Goal: Information Seeking & Learning: Learn about a topic

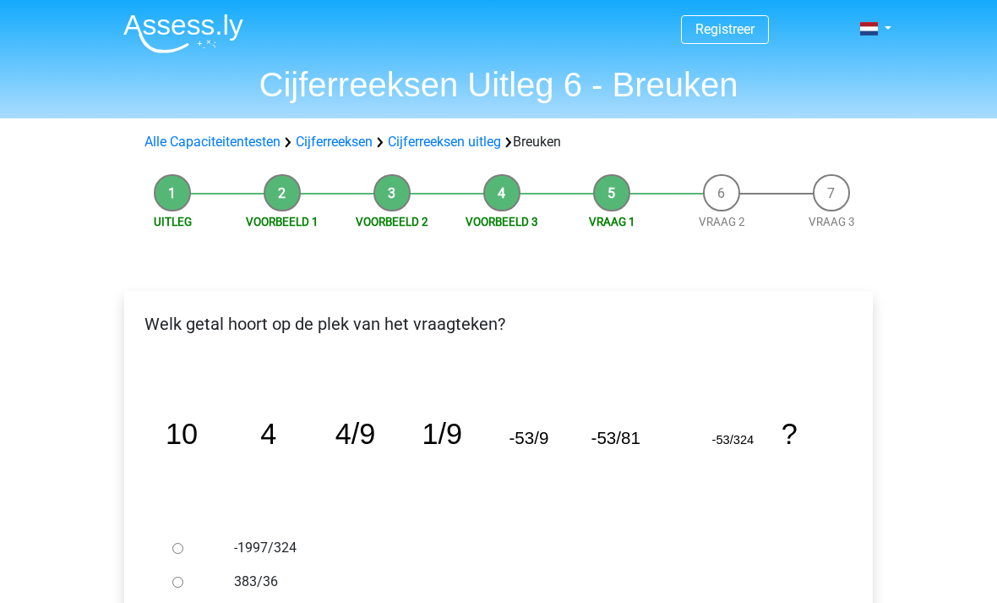
click at [341, 143] on link "Cijferreeksen" at bounding box center [334, 142] width 77 height 16
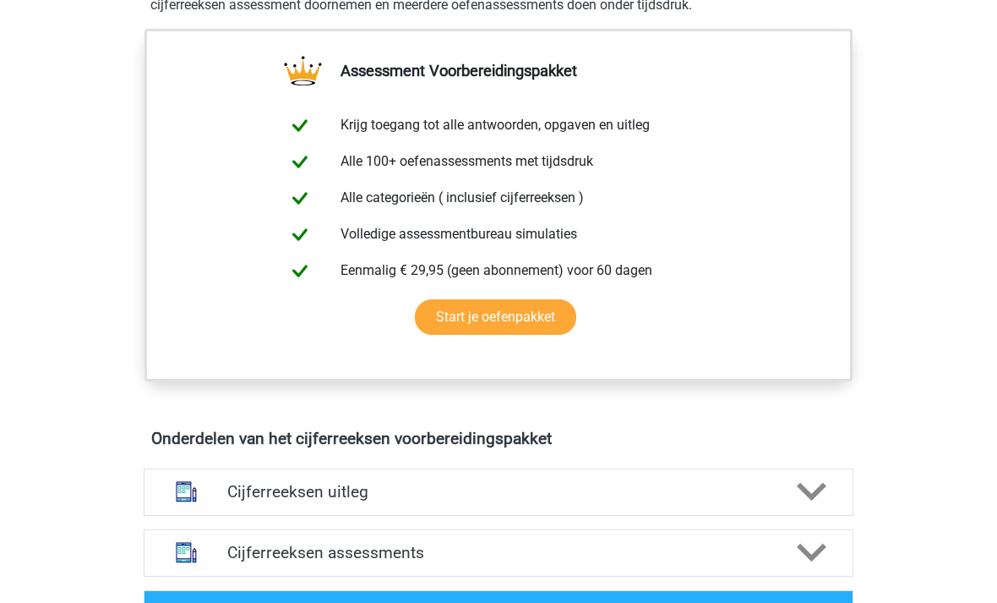
scroll to position [605, 0]
click at [812, 562] on polygon at bounding box center [812, 552] width 30 height 19
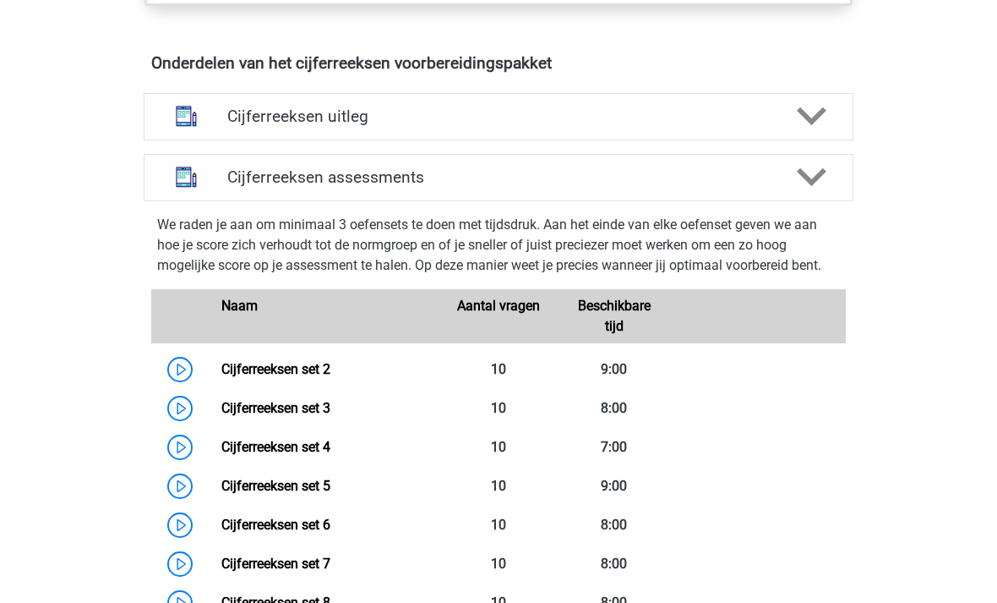
scroll to position [980, 0]
click at [319, 417] on link "Cijferreeksen set 3" at bounding box center [275, 409] width 109 height 16
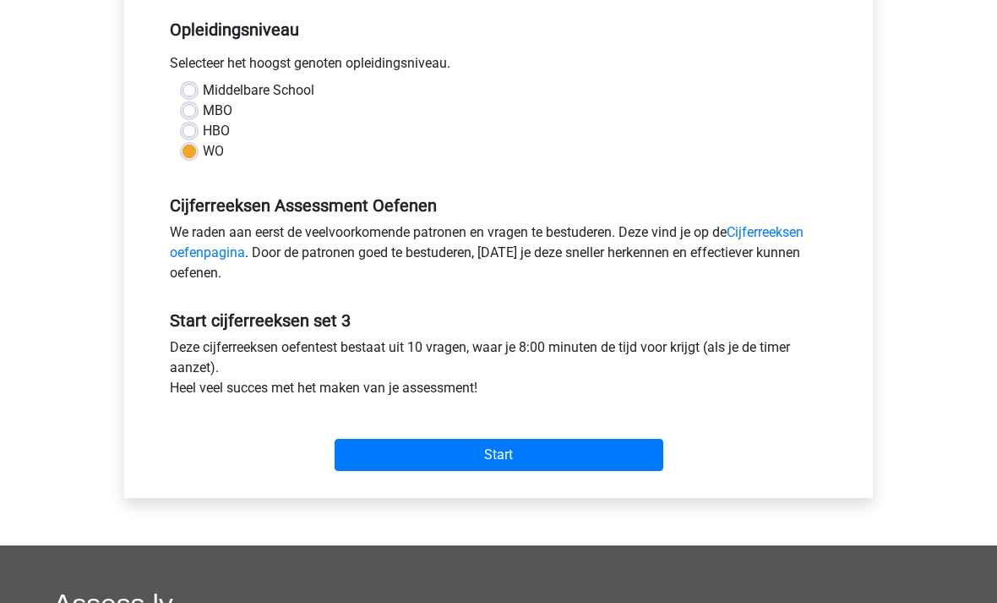
scroll to position [341, 0]
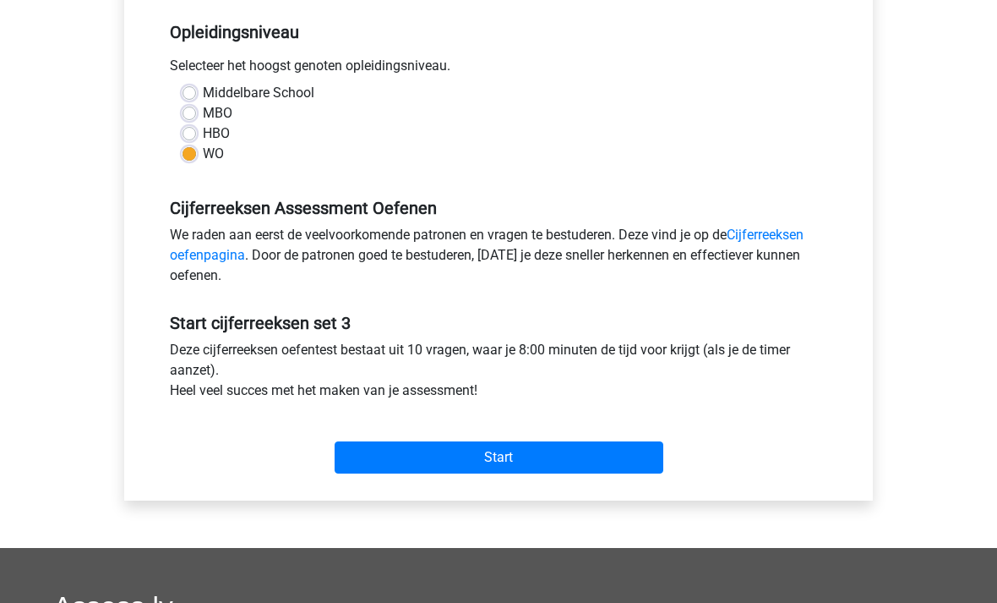
click at [599, 461] on input "Start" at bounding box center [499, 457] width 329 height 32
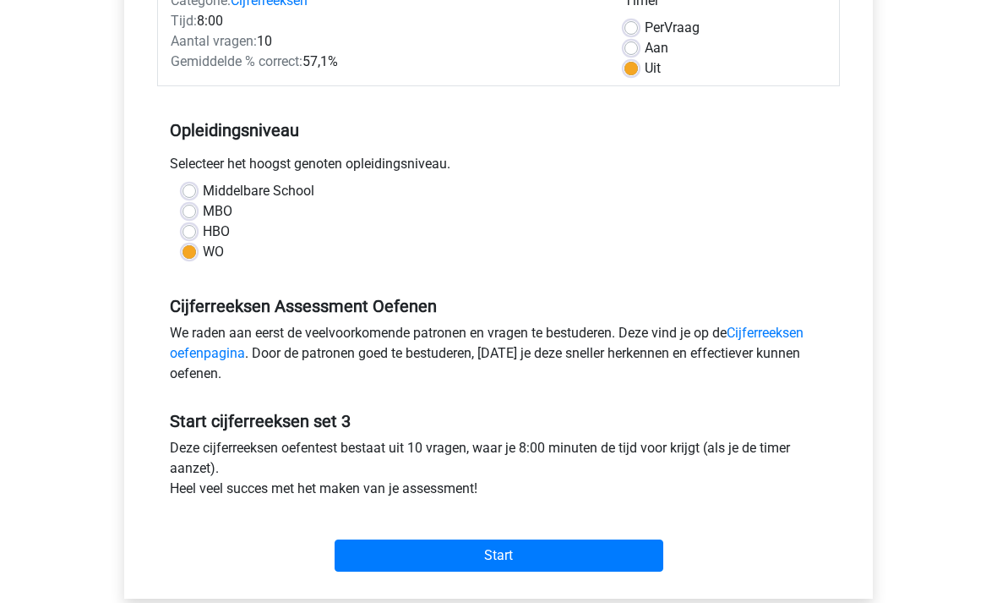
scroll to position [0, 0]
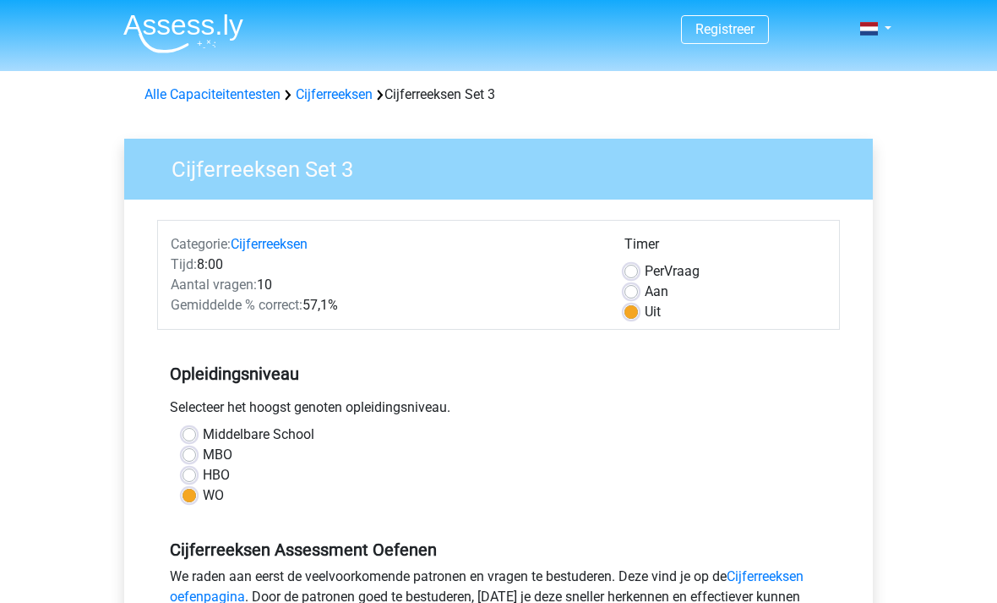
click at [343, 94] on link "Cijferreeksen" at bounding box center [334, 94] width 77 height 16
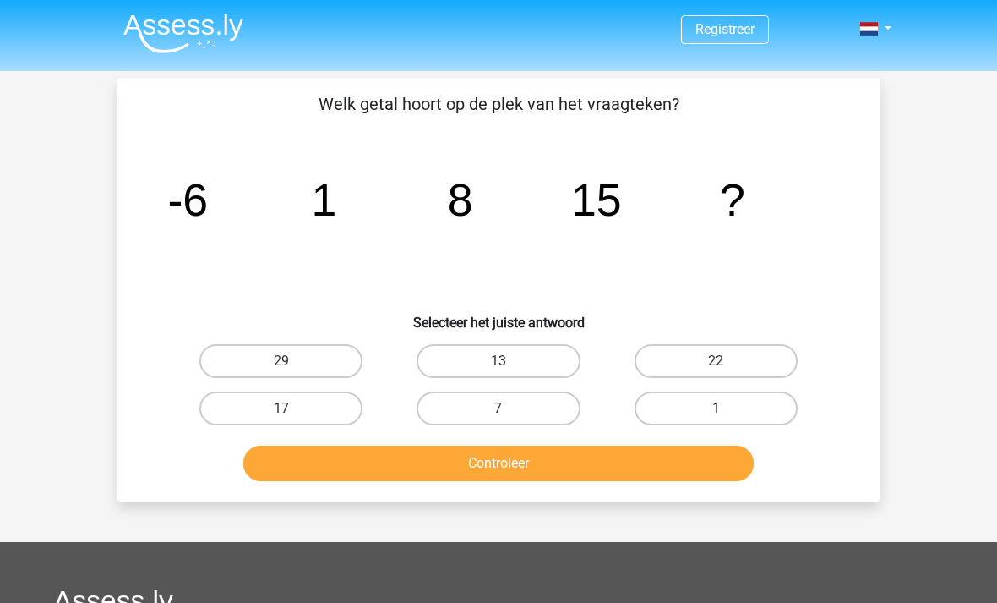
click at [761, 355] on label "22" at bounding box center [716, 361] width 163 height 34
click at [727, 361] on input "22" at bounding box center [721, 366] width 11 height 11
radio input "true"
click at [633, 463] on button "Controleer" at bounding box center [498, 462] width 511 height 35
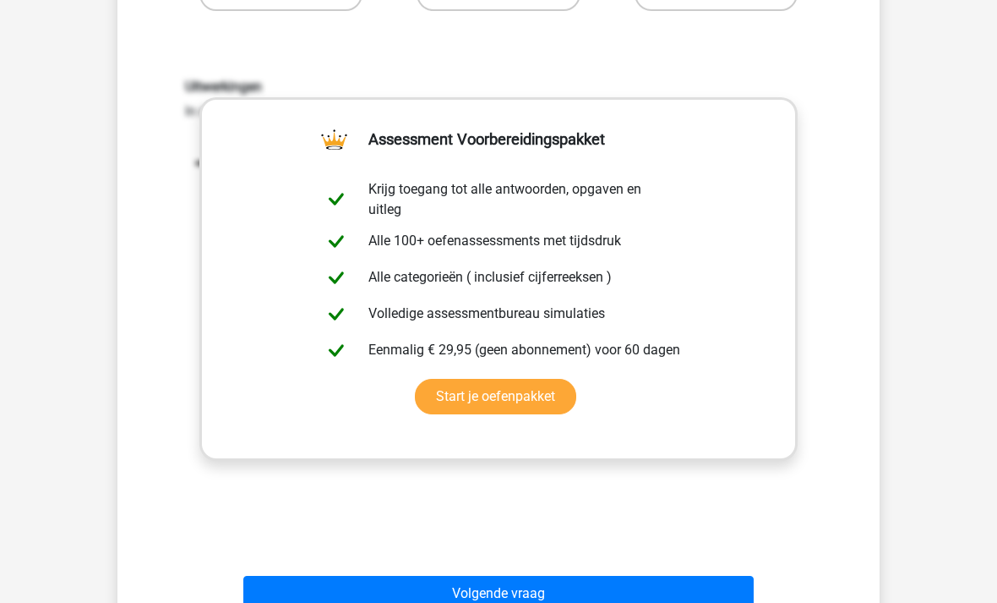
click at [597, 596] on button "Volgende vraag" at bounding box center [498, 593] width 511 height 35
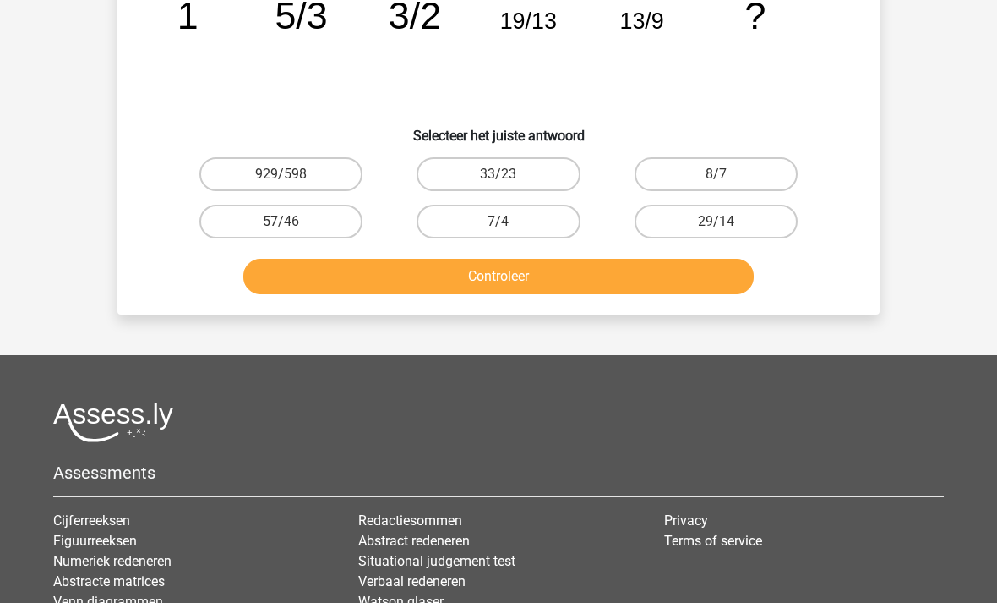
scroll to position [78, 0]
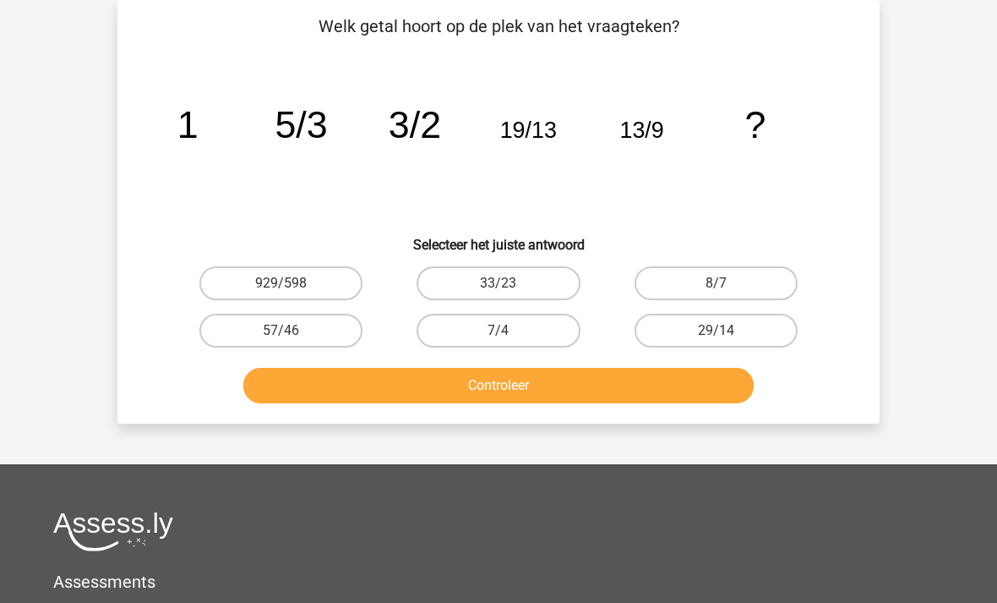
click at [543, 281] on label "33/23" at bounding box center [498, 283] width 163 height 34
click at [510, 283] on input "33/23" at bounding box center [504, 288] width 11 height 11
radio input "true"
click at [628, 388] on button "Controleer" at bounding box center [498, 385] width 511 height 35
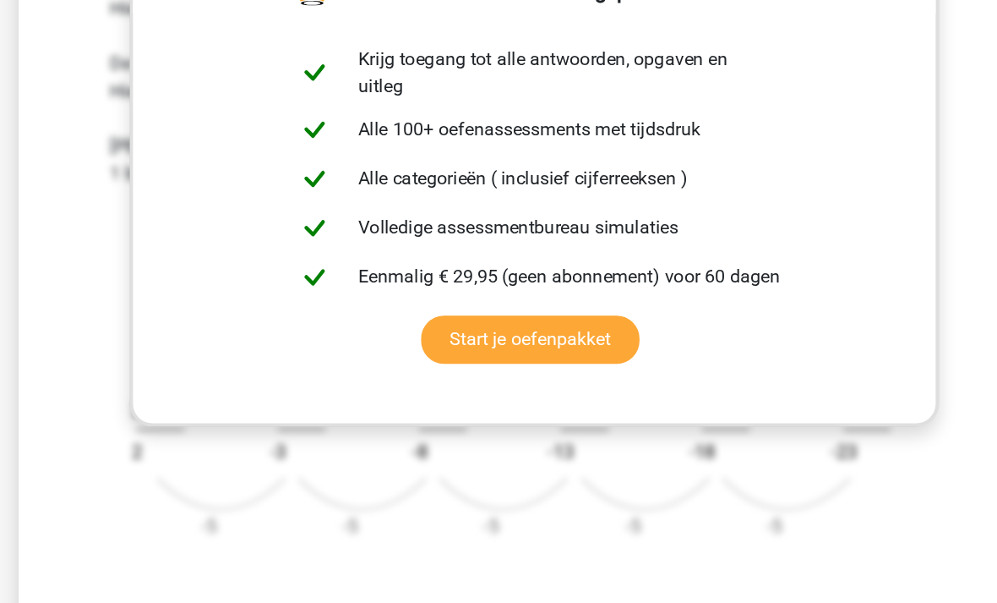
scroll to position [442, 0]
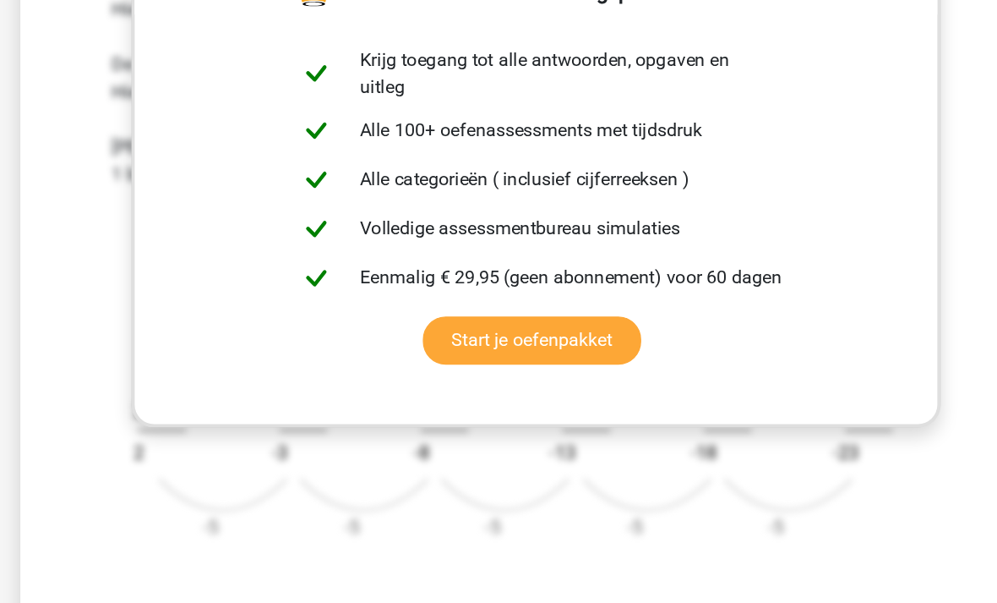
click at [319, 374] on icon "image/svg+xml 1 5/3 3/2 19/13 13/9 ? -7 -5 2 2 -7 -5 -5 -3 -7 -5 -12 -8 -7 -5 -…" at bounding box center [498, 393] width 627 height 275
click at [522, 373] on icon "image/svg+xml 1 5/3 3/2 19/13 13/9 ? -7 -5 2 2 -7 -5 -5 -3 -7 -5 -12 -8 -7 -5 -…" at bounding box center [498, 393] width 627 height 275
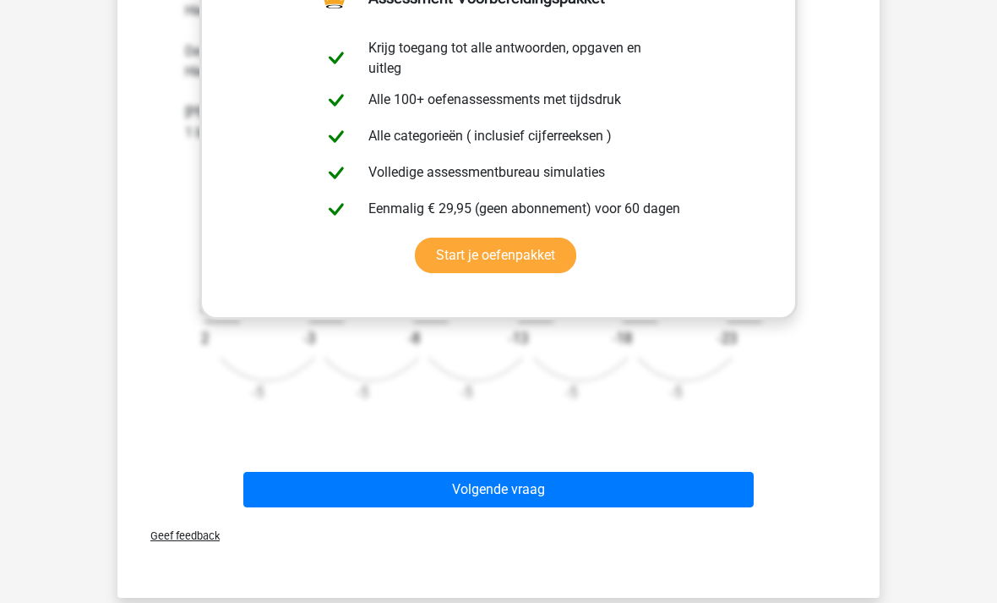
scroll to position [598, 0]
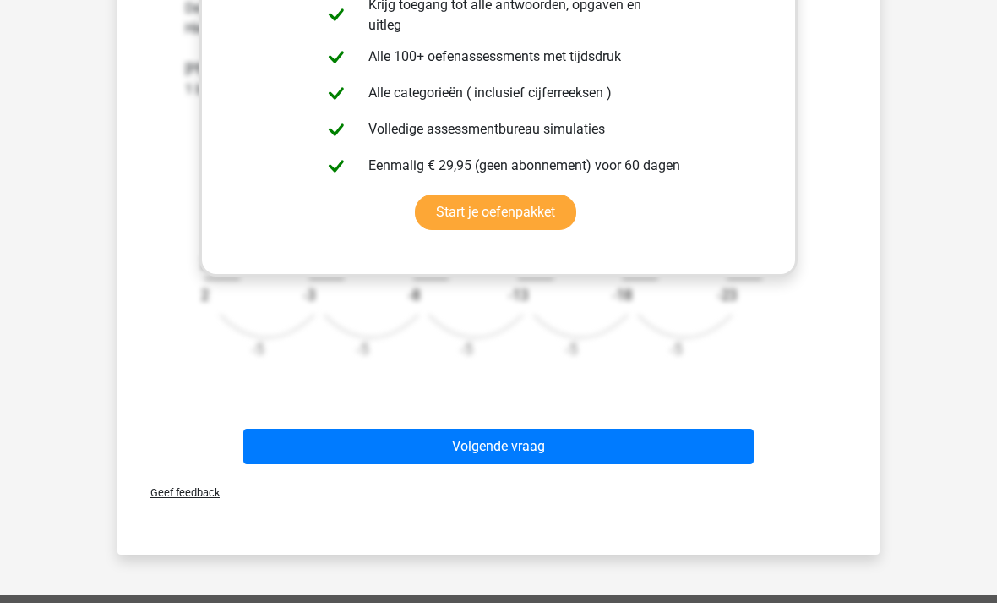
click at [360, 445] on button "Volgende vraag" at bounding box center [498, 446] width 511 height 35
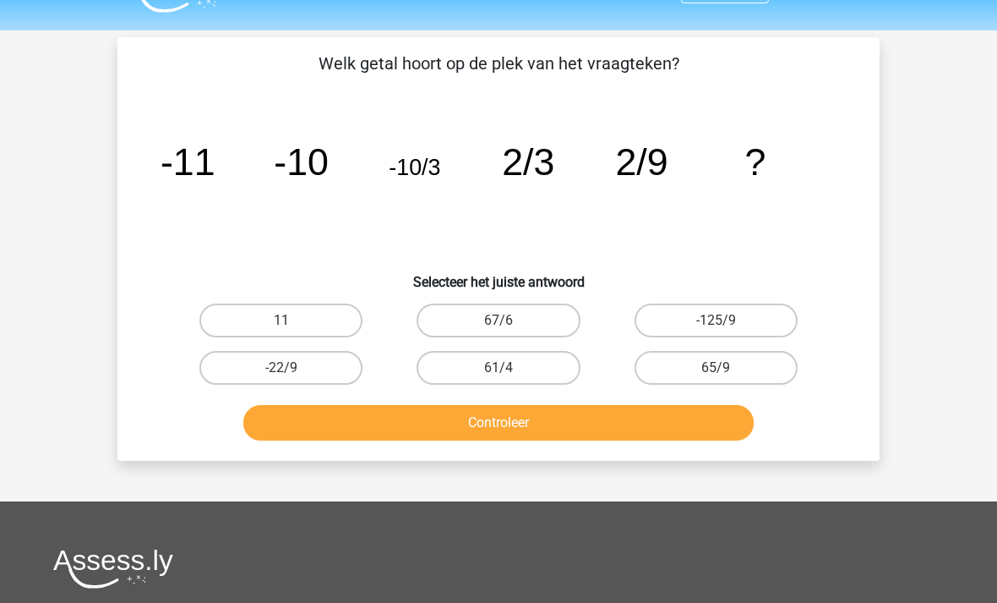
scroll to position [41, 0]
click at [762, 368] on label "65/9" at bounding box center [716, 368] width 163 height 34
click at [727, 368] on input "65/9" at bounding box center [721, 373] width 11 height 11
radio input "true"
click at [653, 426] on button "Controleer" at bounding box center [498, 422] width 511 height 35
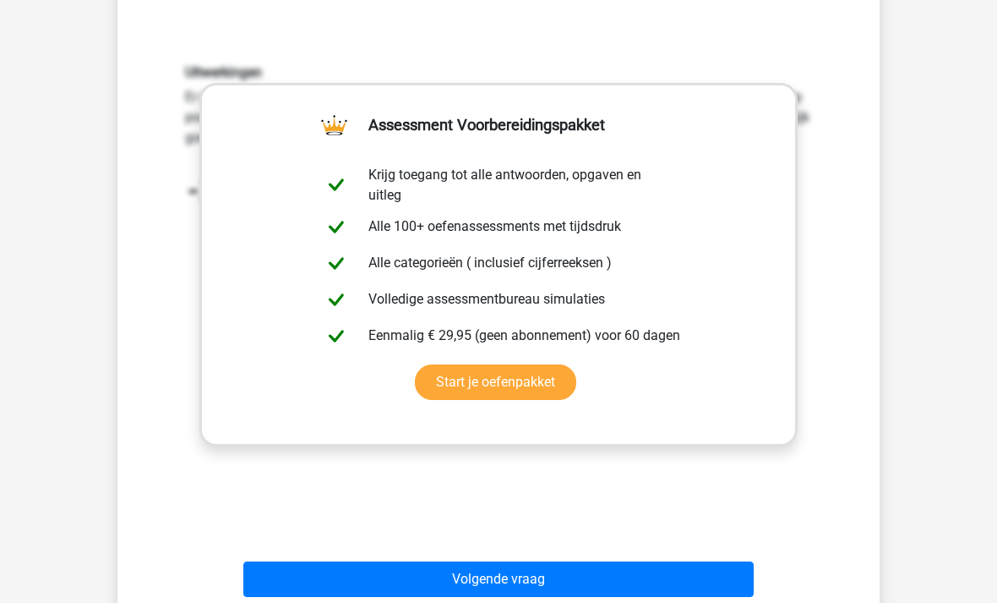
scroll to position [486, 0]
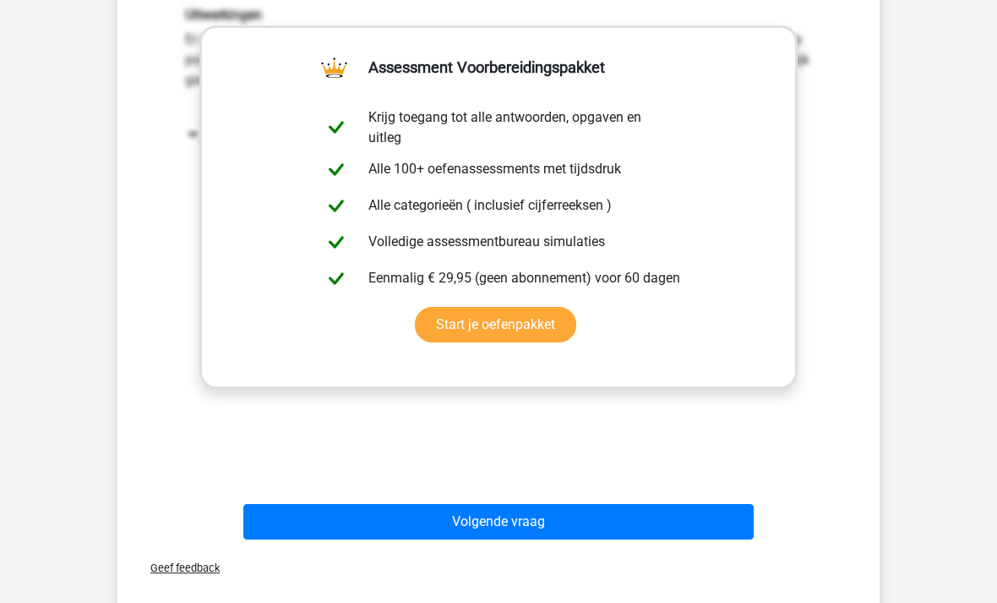
click at [695, 516] on button "Volgende vraag" at bounding box center [498, 521] width 511 height 35
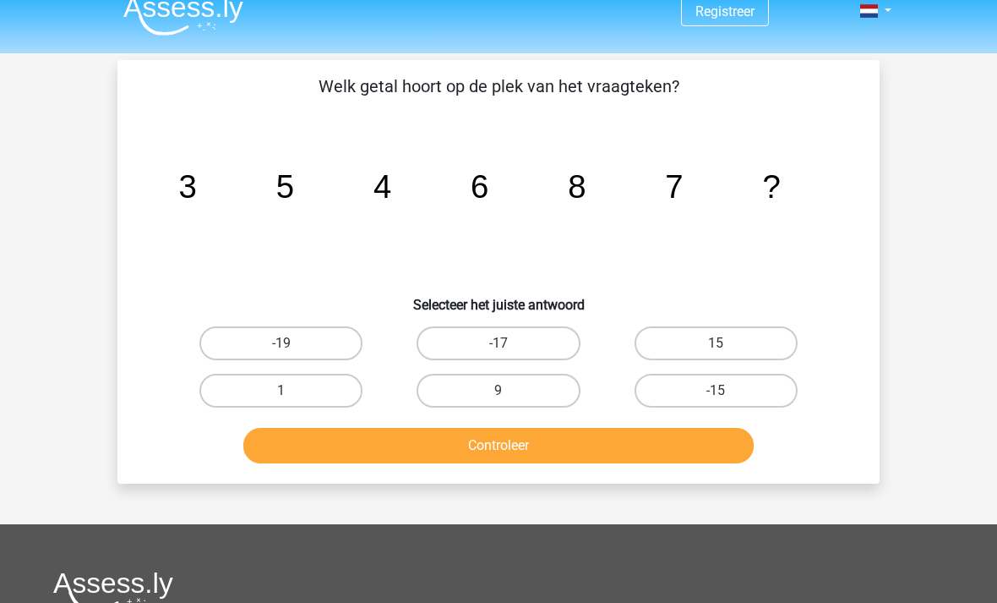
scroll to position [3, 0]
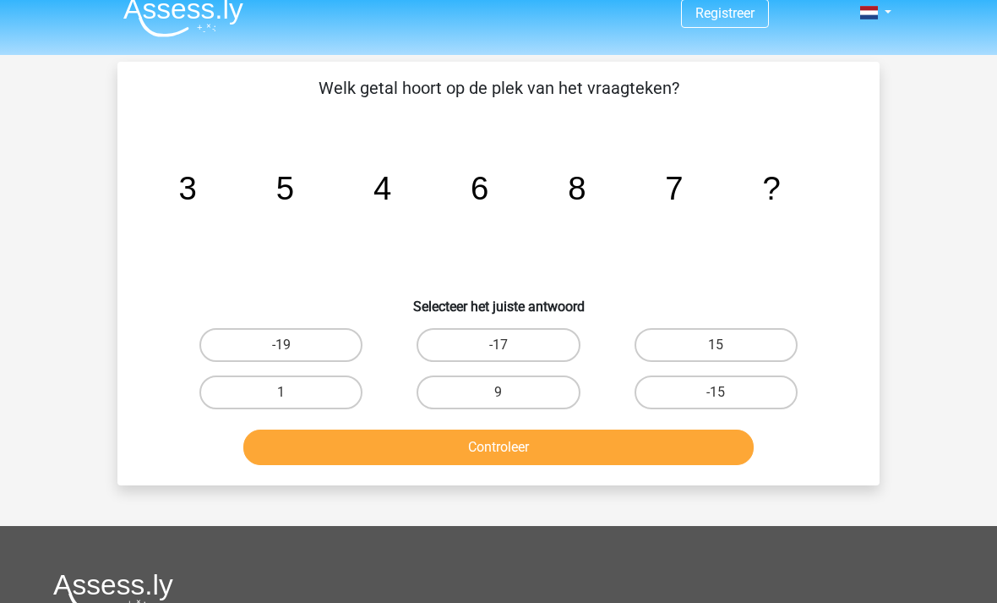
click at [532, 390] on label "9" at bounding box center [498, 393] width 163 height 34
click at [510, 393] on input "9" at bounding box center [504, 398] width 11 height 11
radio input "true"
click at [689, 452] on button "Controleer" at bounding box center [498, 446] width 511 height 35
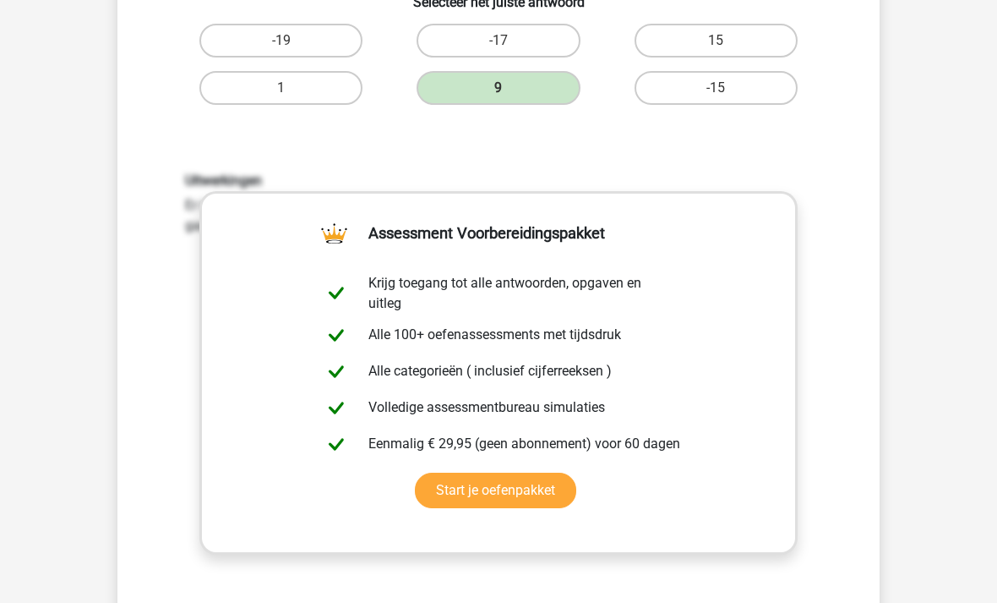
scroll to position [497, 0]
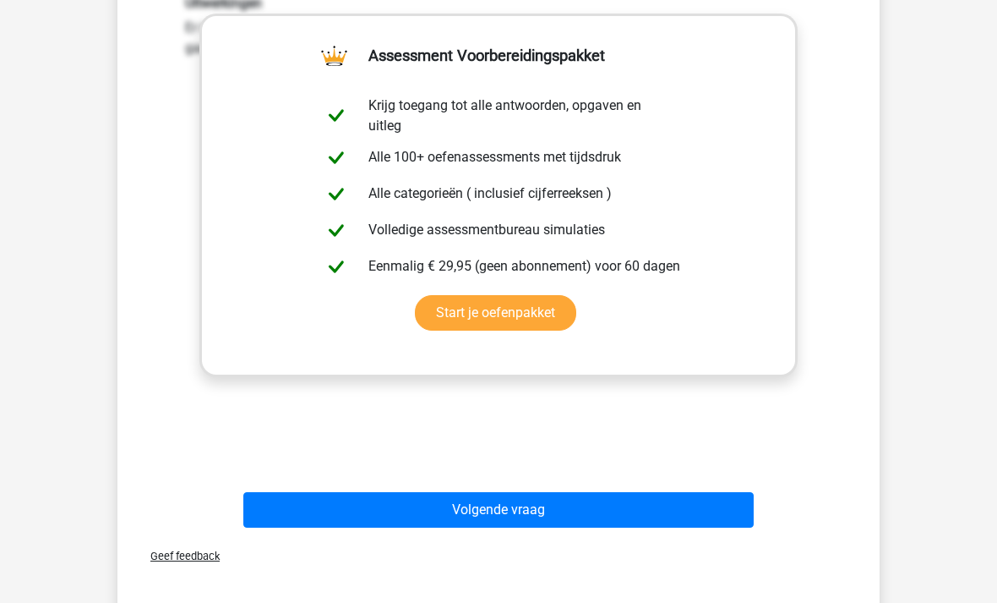
click at [700, 507] on button "Volgende vraag" at bounding box center [498, 510] width 511 height 35
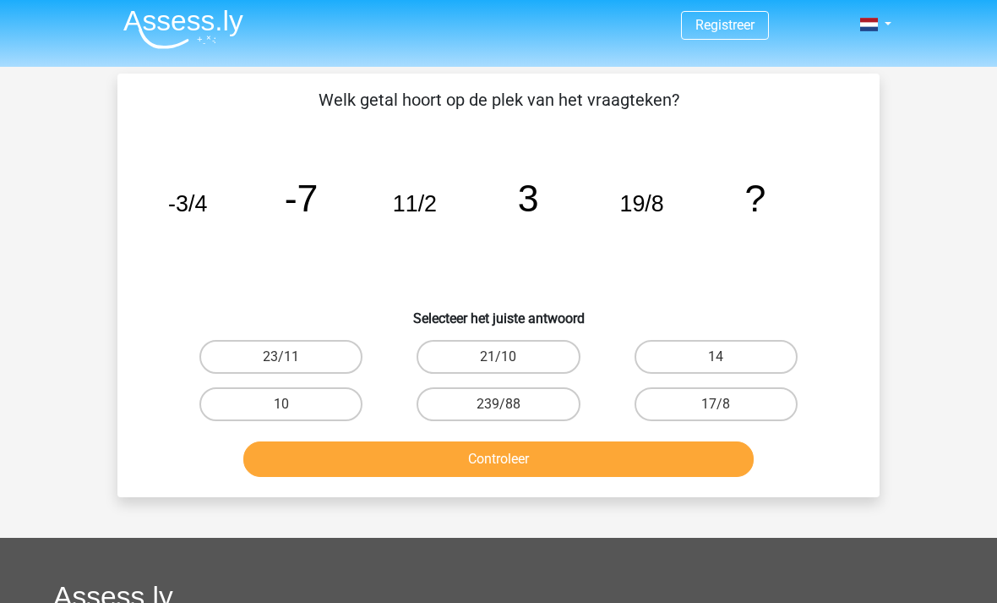
scroll to position [3, 0]
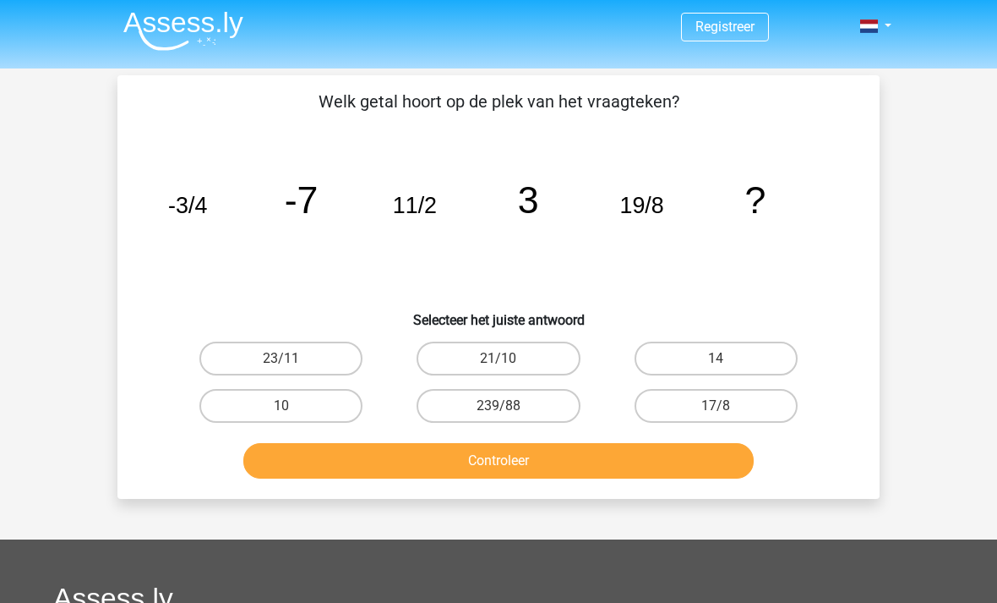
click at [314, 361] on label "23/11" at bounding box center [280, 358] width 163 height 34
click at [292, 361] on input "23/11" at bounding box center [286, 363] width 11 height 11
radio input "true"
click at [532, 450] on button "Controleer" at bounding box center [498, 460] width 511 height 35
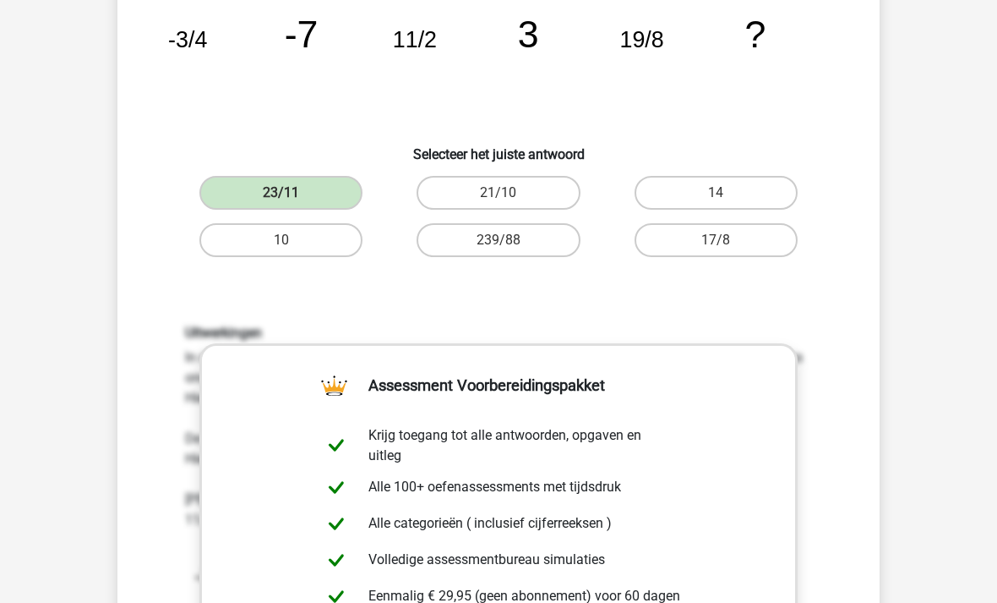
scroll to position [0, 0]
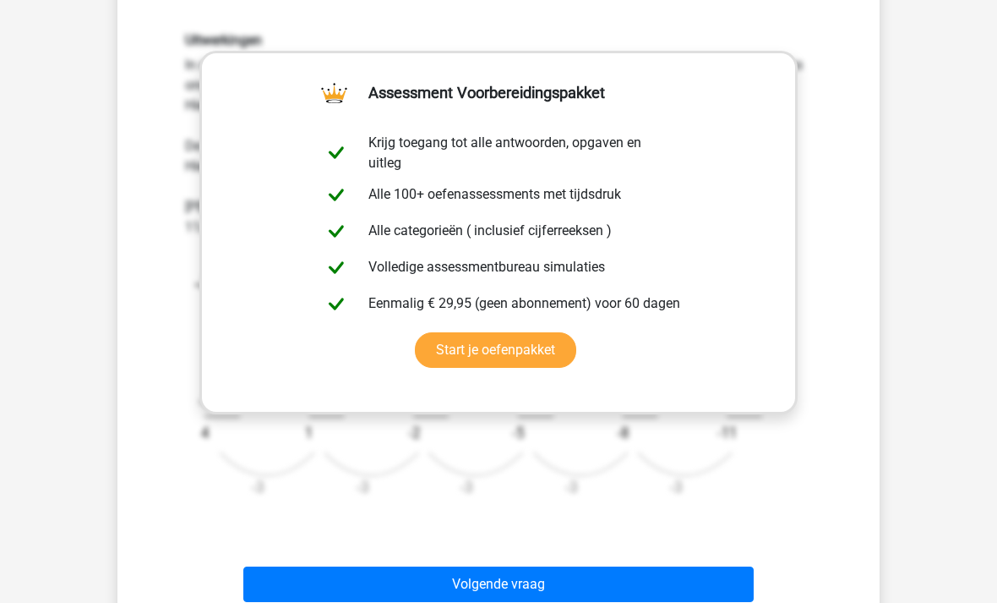
click at [619, 586] on button "Volgende vraag" at bounding box center [498, 583] width 511 height 35
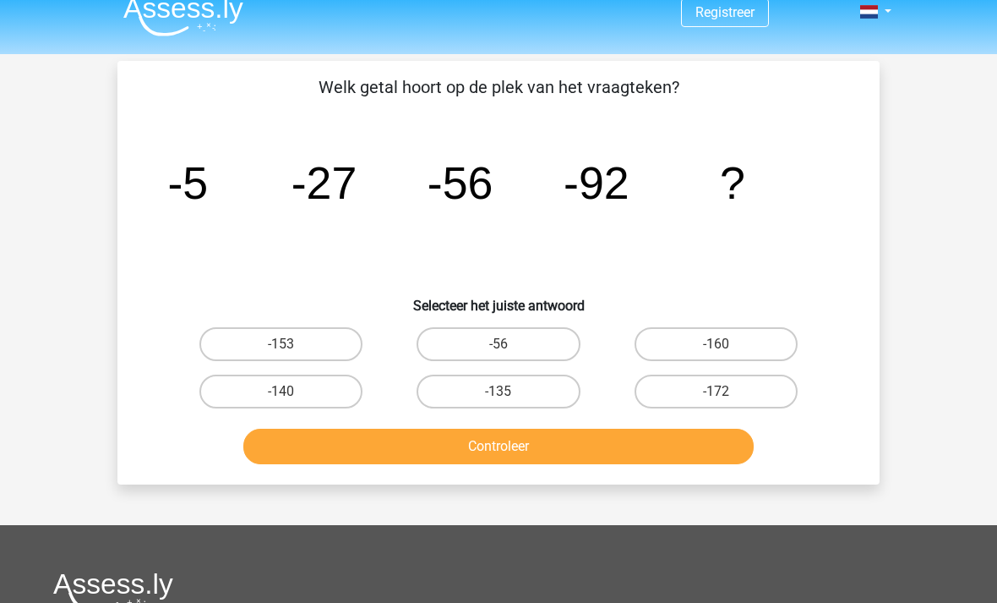
scroll to position [19, 0]
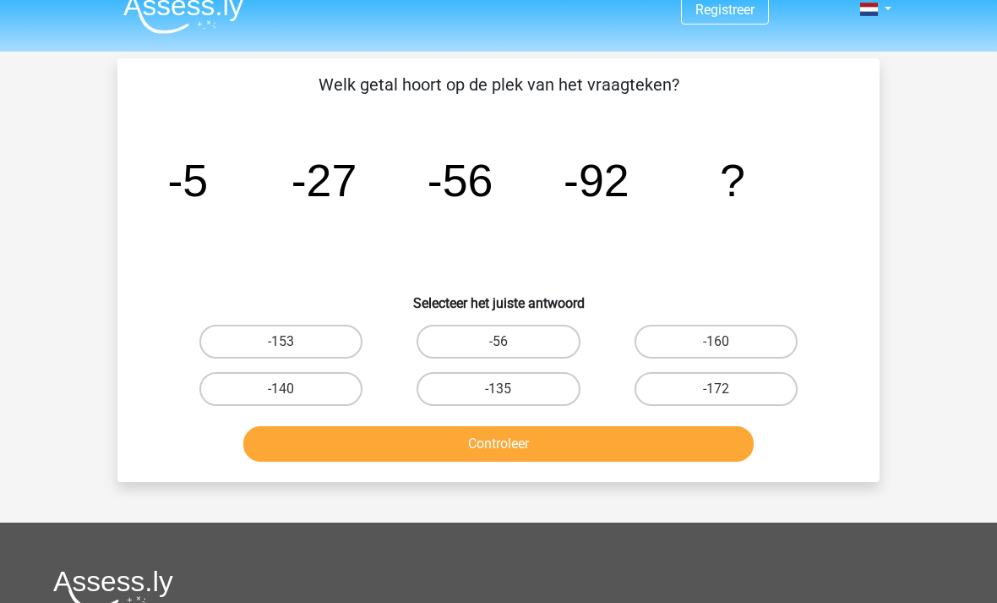
click at [548, 377] on label "-135" at bounding box center [498, 390] width 163 height 34
click at [510, 390] on input "-135" at bounding box center [504, 395] width 11 height 11
radio input "true"
click at [609, 445] on button "Controleer" at bounding box center [498, 443] width 511 height 35
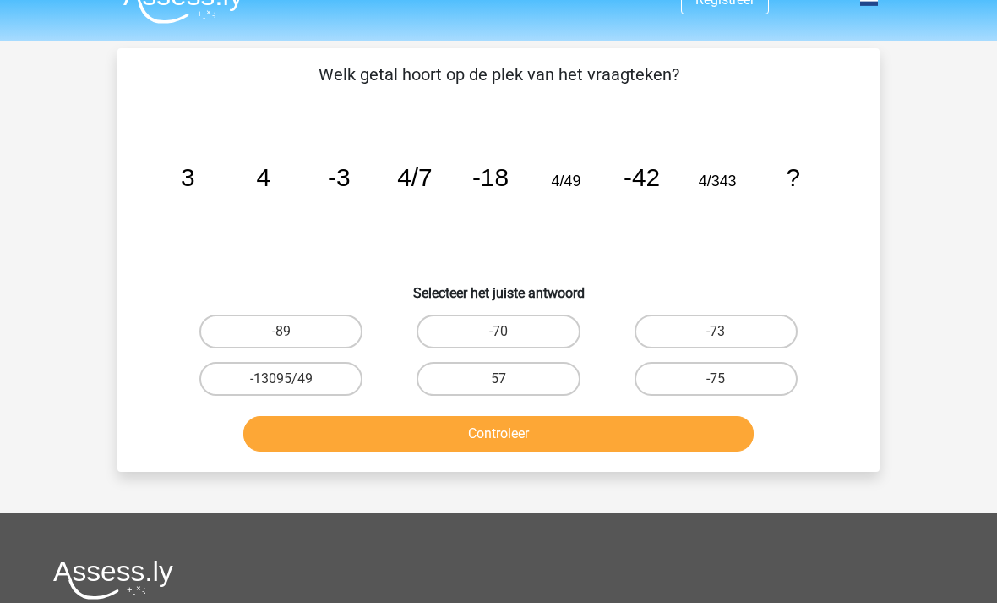
scroll to position [30, 0]
click at [761, 379] on label "-75" at bounding box center [716, 379] width 163 height 34
click at [727, 379] on input "-75" at bounding box center [721, 384] width 11 height 11
radio input "true"
click at [679, 431] on button "Controleer" at bounding box center [498, 433] width 511 height 35
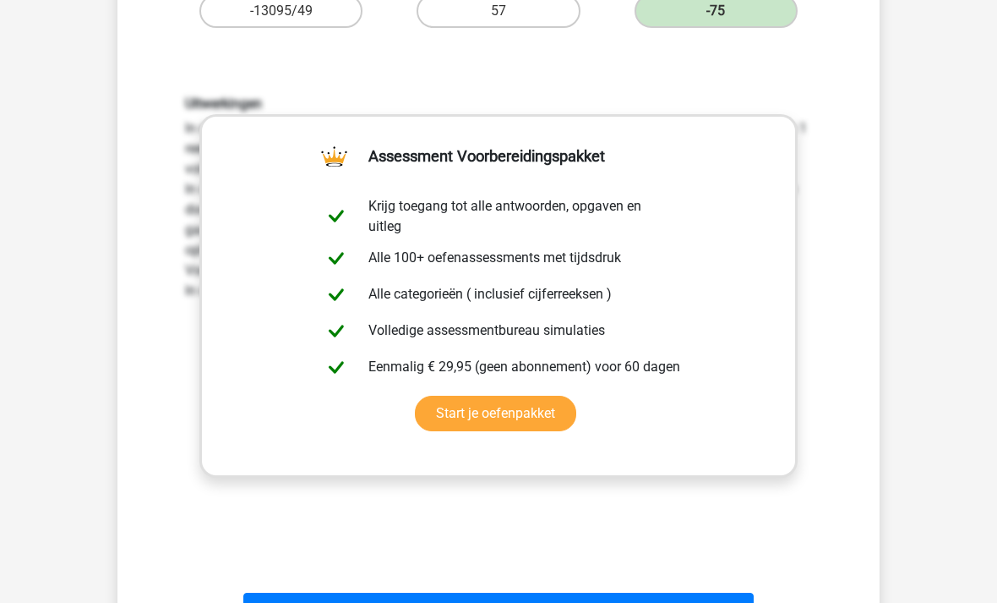
click at [679, 602] on button "Volgende vraag" at bounding box center [498, 610] width 511 height 35
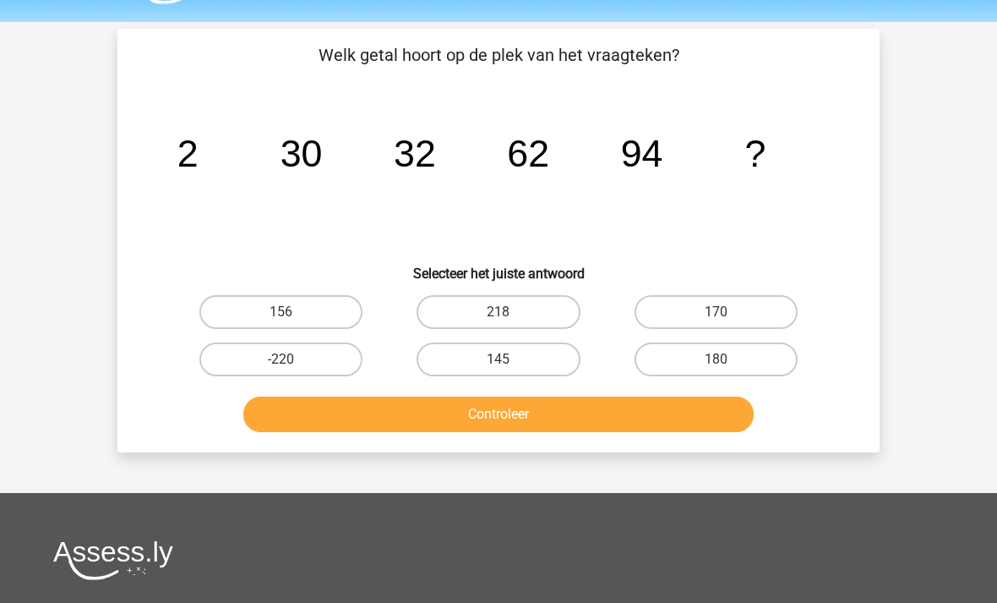
scroll to position [49, 0]
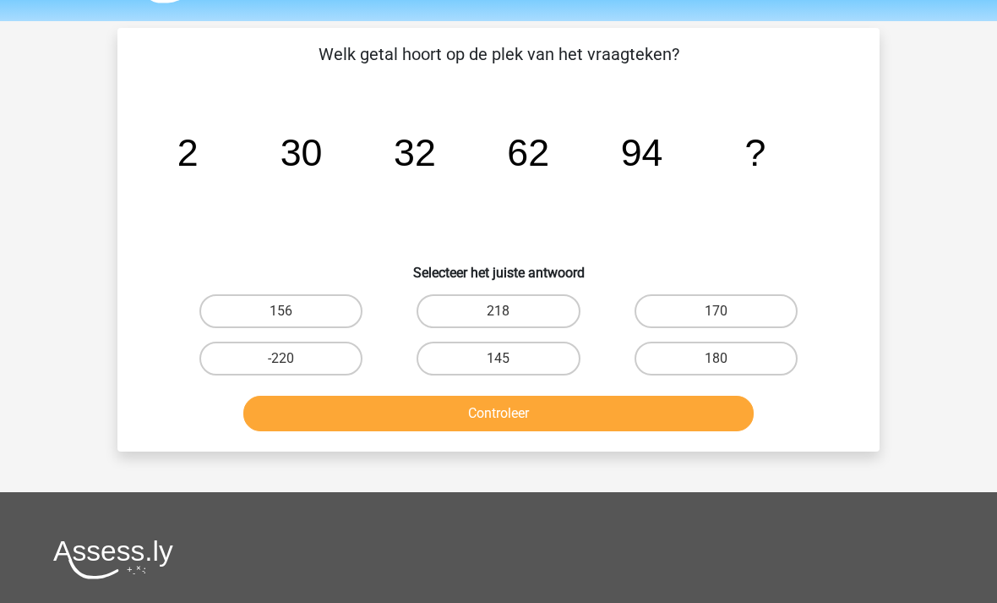
click at [306, 315] on label "156" at bounding box center [280, 312] width 163 height 34
click at [292, 315] on input "156" at bounding box center [286, 317] width 11 height 11
radio input "true"
click at [603, 423] on button "Controleer" at bounding box center [498, 413] width 511 height 35
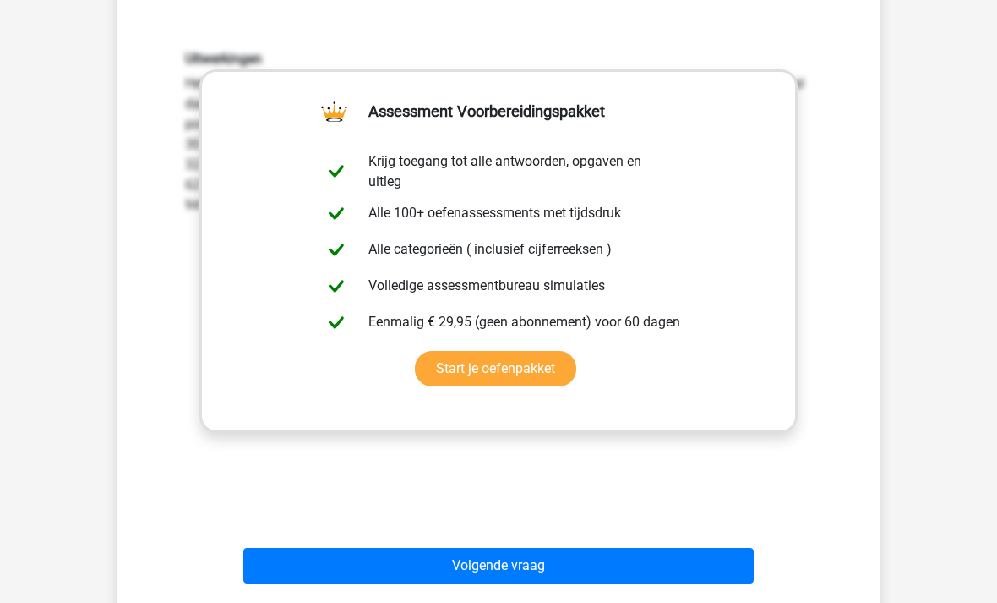
click at [688, 576] on button "Volgende vraag" at bounding box center [498, 565] width 511 height 35
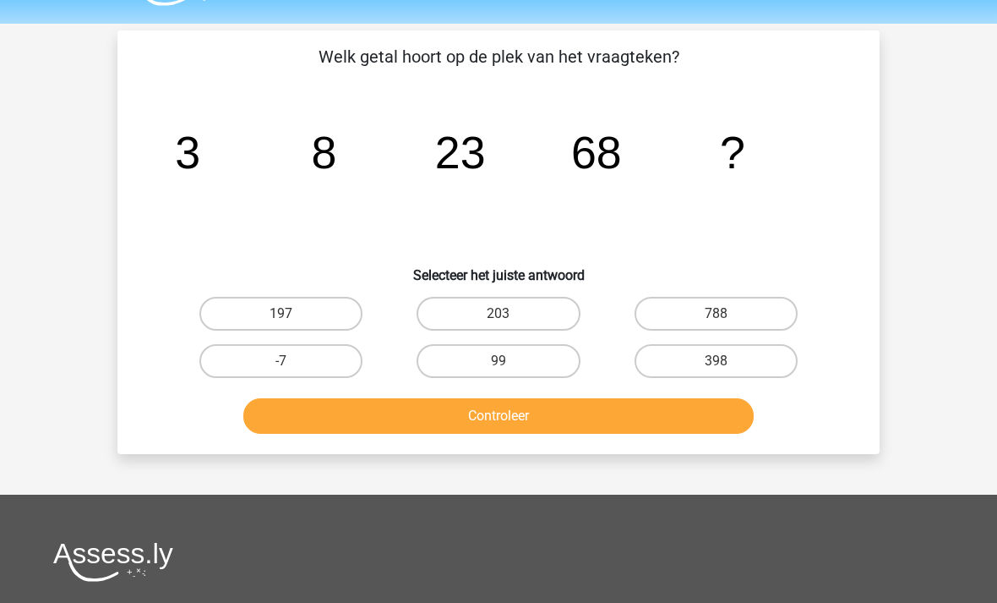
scroll to position [47, 0]
click at [554, 306] on label "203" at bounding box center [498, 314] width 163 height 34
click at [510, 314] on input "203" at bounding box center [504, 319] width 11 height 11
radio input "true"
click at [609, 427] on button "Controleer" at bounding box center [498, 415] width 511 height 35
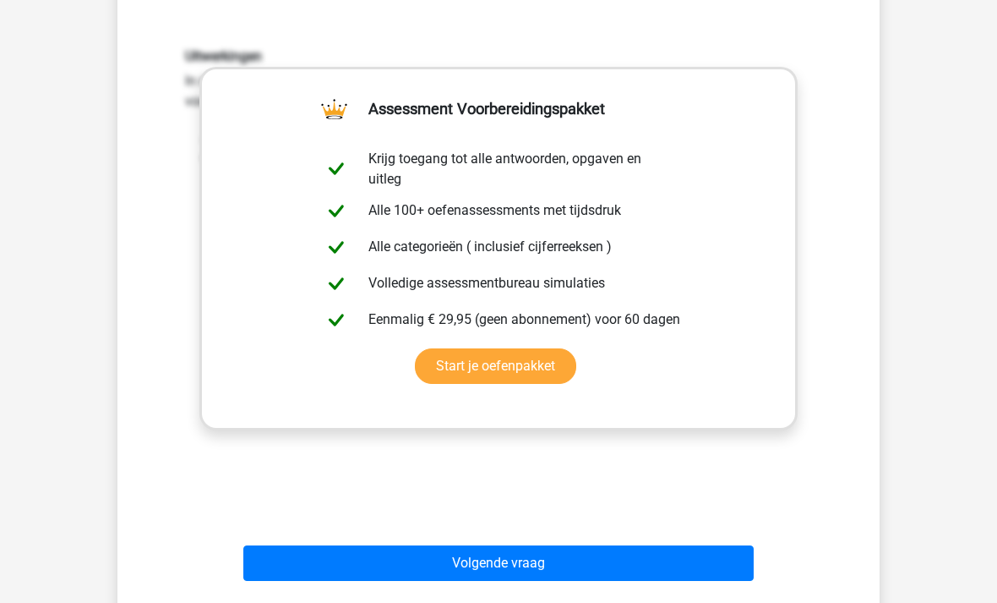
click at [700, 574] on button "Volgende vraag" at bounding box center [498, 563] width 511 height 35
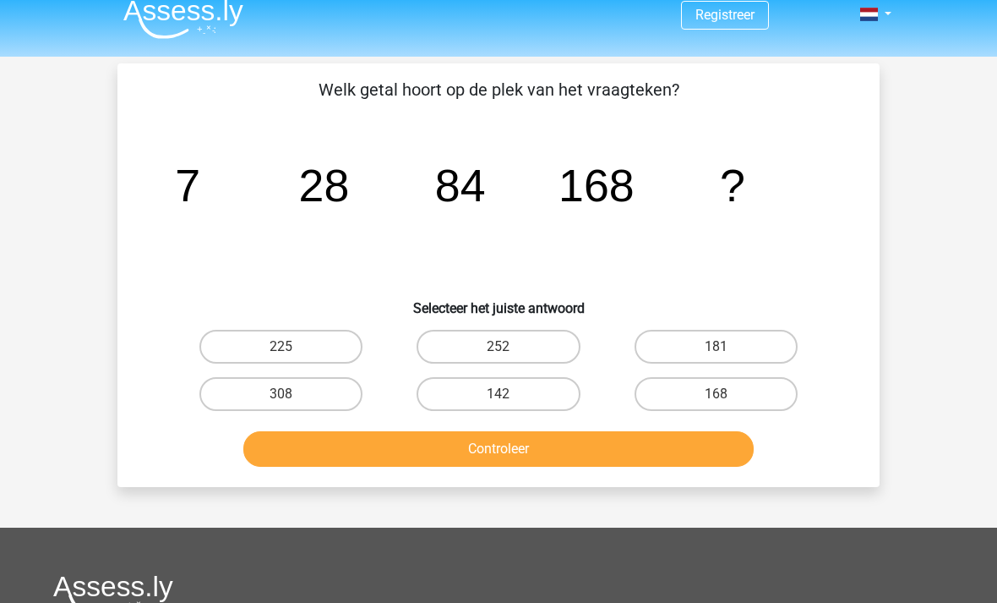
scroll to position [12, 0]
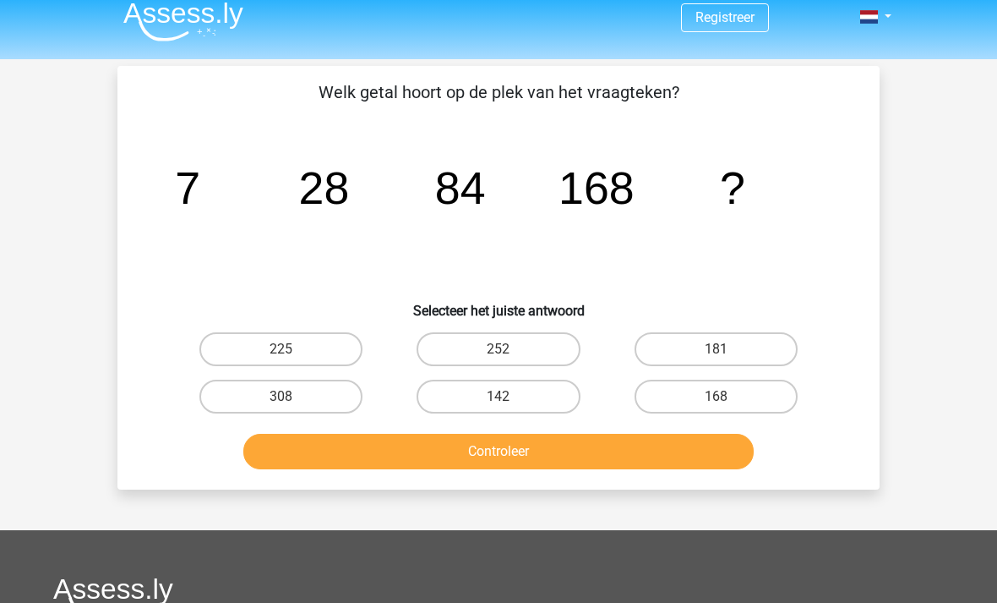
click at [755, 401] on label "168" at bounding box center [716, 396] width 163 height 34
click at [727, 401] on input "168" at bounding box center [721, 401] width 11 height 11
radio input "true"
click at [691, 450] on button "Controleer" at bounding box center [498, 451] width 511 height 35
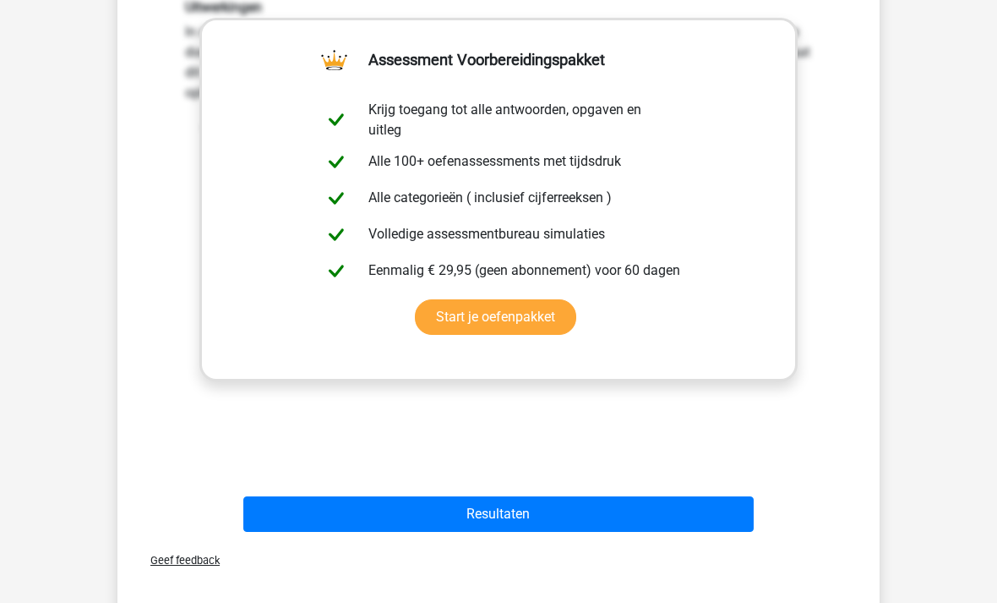
scroll to position [484, 0]
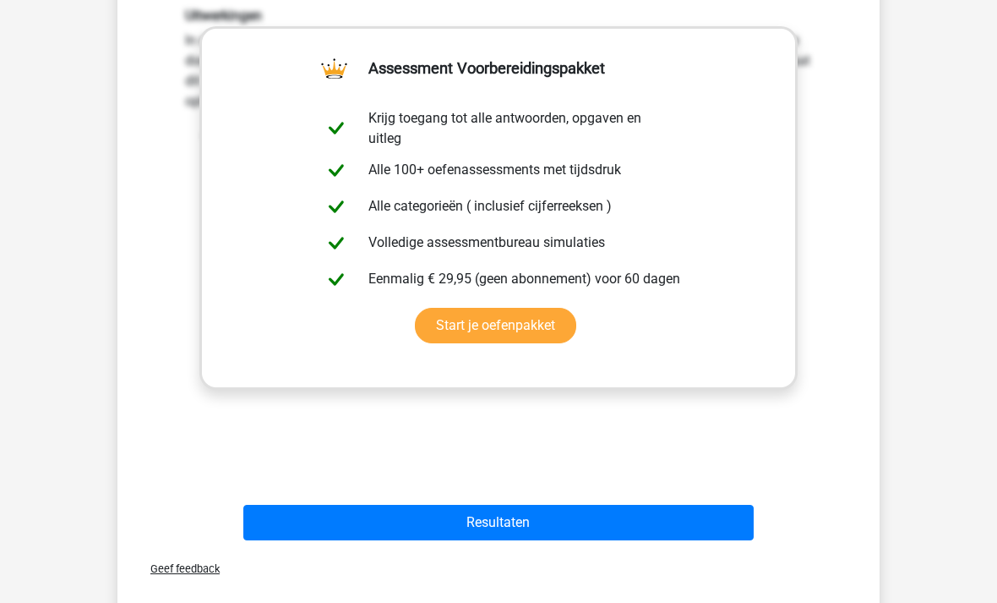
click at [684, 529] on button "Resultaten" at bounding box center [498, 522] width 511 height 35
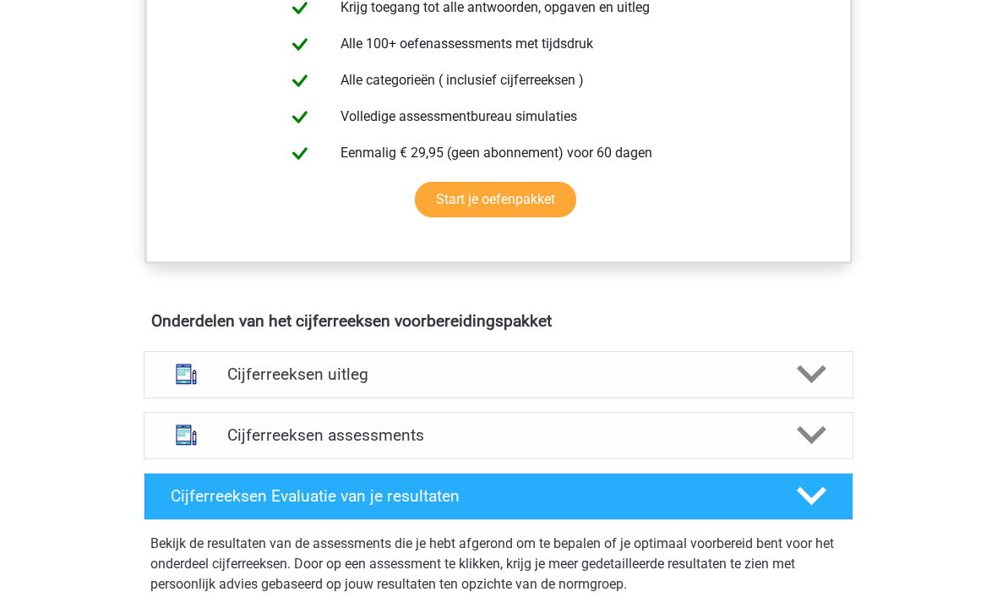
click at [815, 445] on polygon at bounding box center [812, 435] width 30 height 19
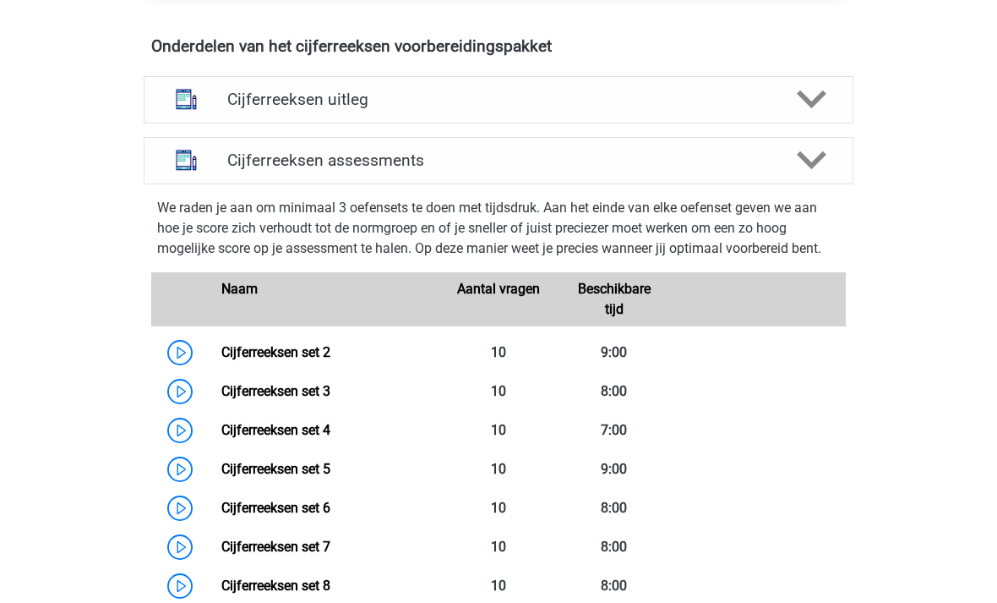
scroll to position [992, 0]
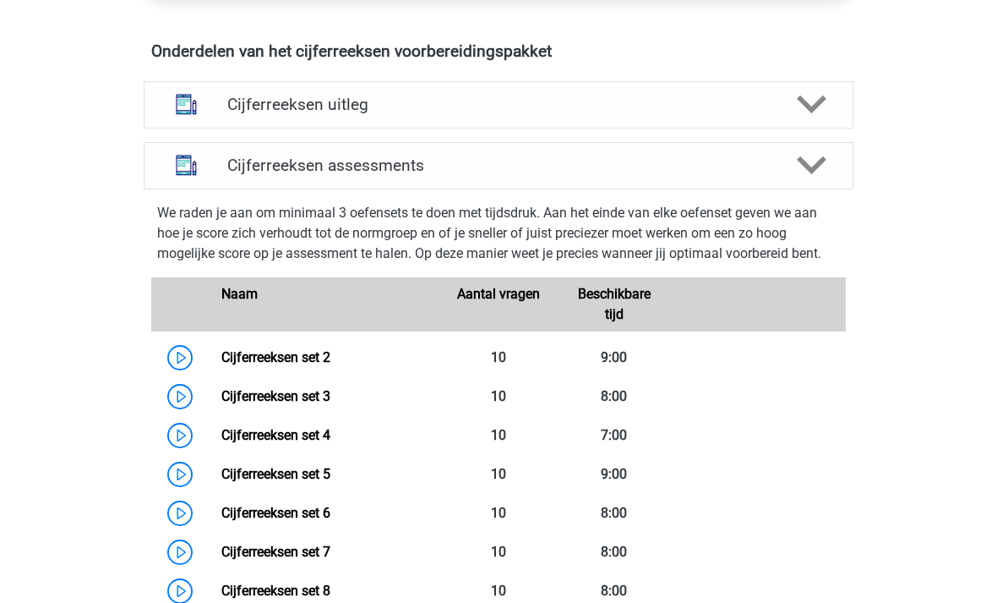
click at [328, 365] on link "Cijferreeksen set 2" at bounding box center [275, 357] width 109 height 16
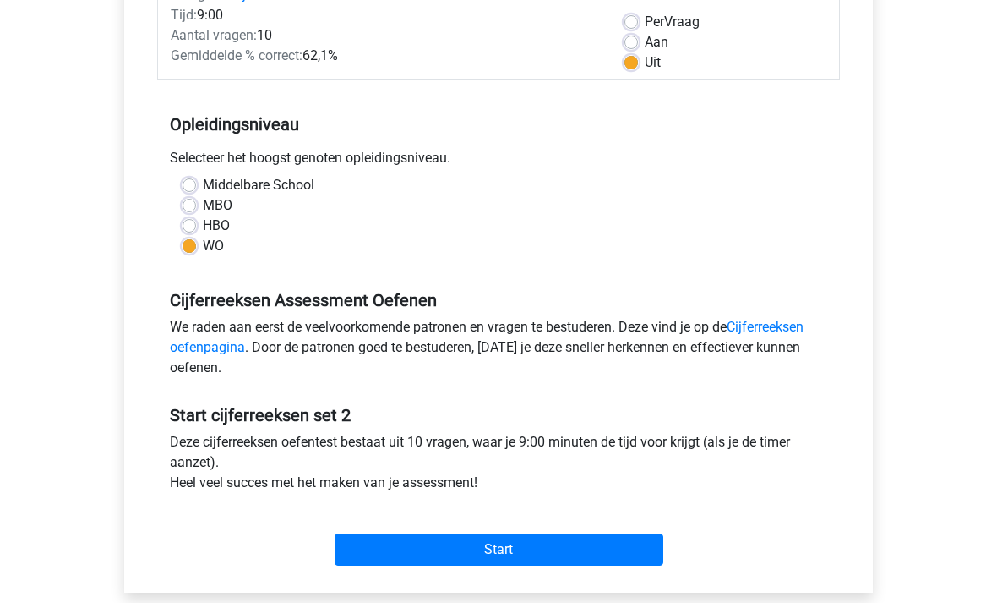
scroll to position [252, 0]
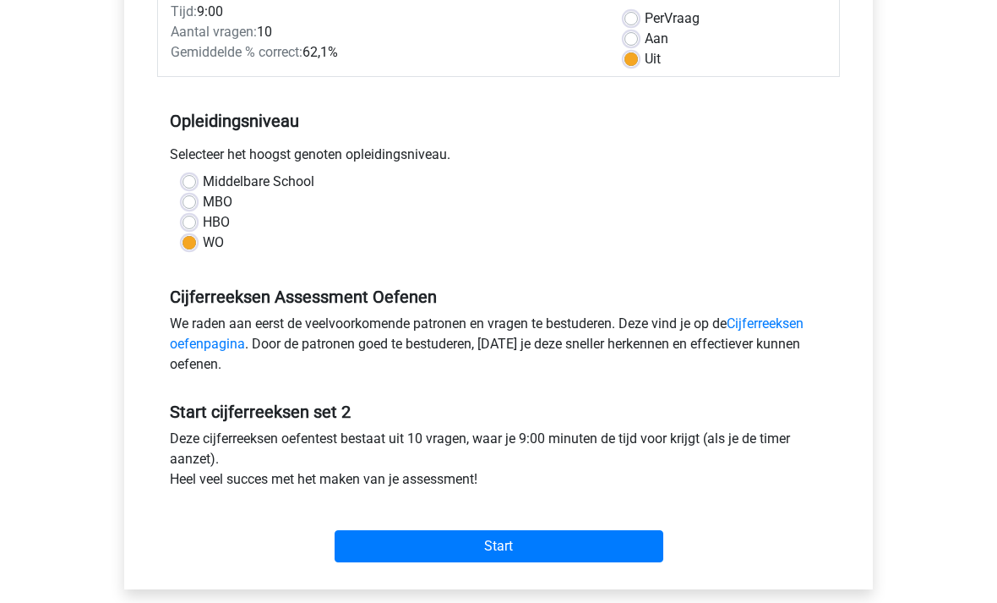
click at [621, 542] on input "Start" at bounding box center [499, 547] width 329 height 32
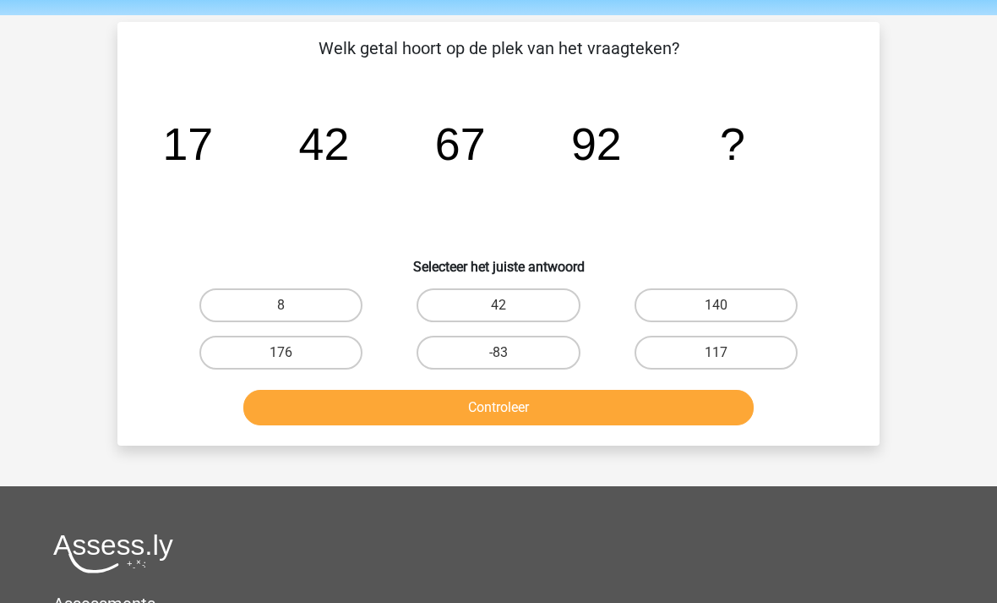
scroll to position [55, 0]
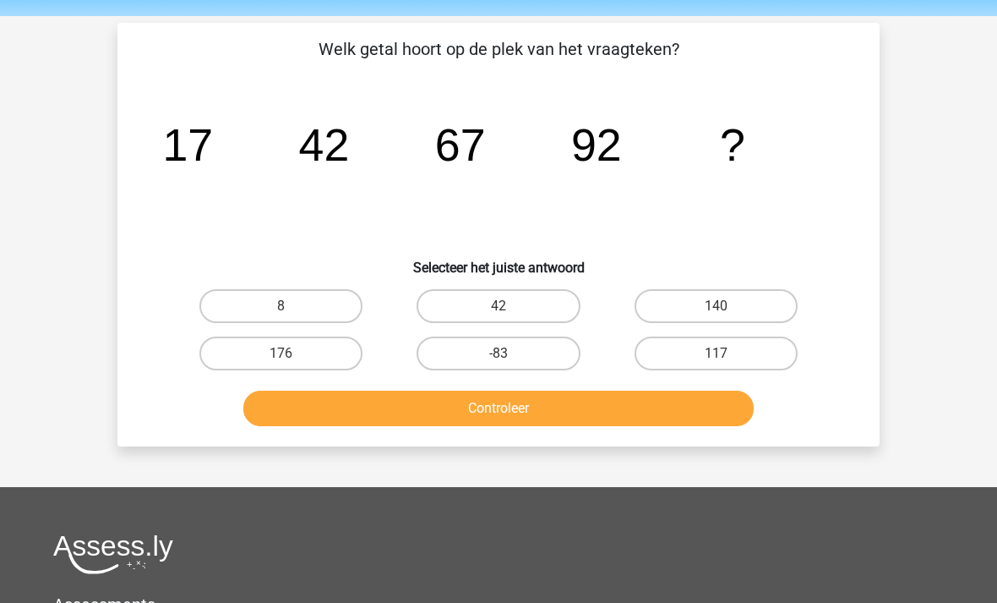
click at [758, 352] on label "117" at bounding box center [716, 353] width 163 height 34
click at [727, 353] on input "117" at bounding box center [721, 358] width 11 height 11
radio input "true"
click at [645, 412] on button "Controleer" at bounding box center [498, 407] width 511 height 35
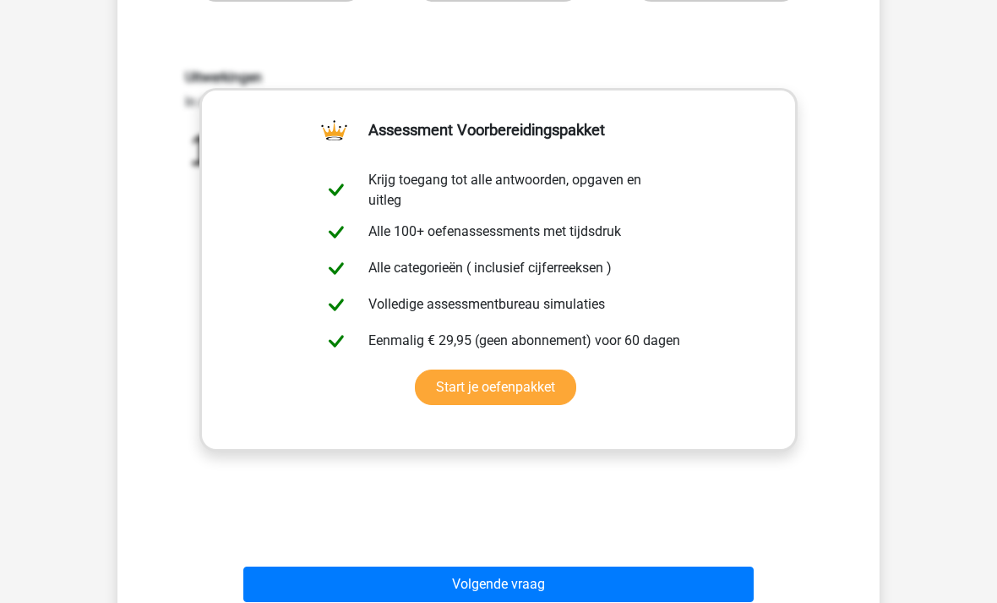
click at [548, 584] on button "Volgende vraag" at bounding box center [498, 583] width 511 height 35
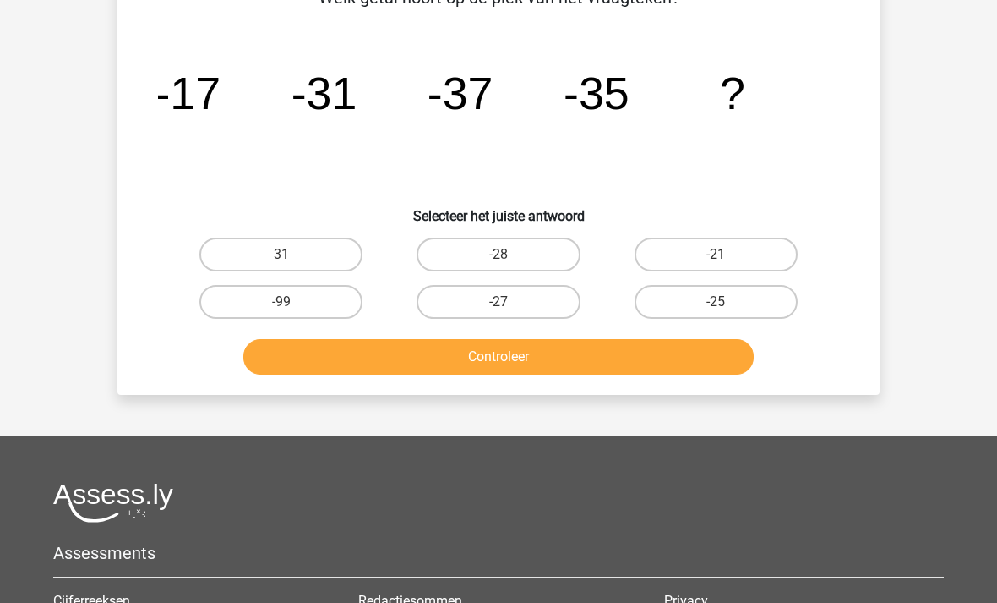
scroll to position [78, 0]
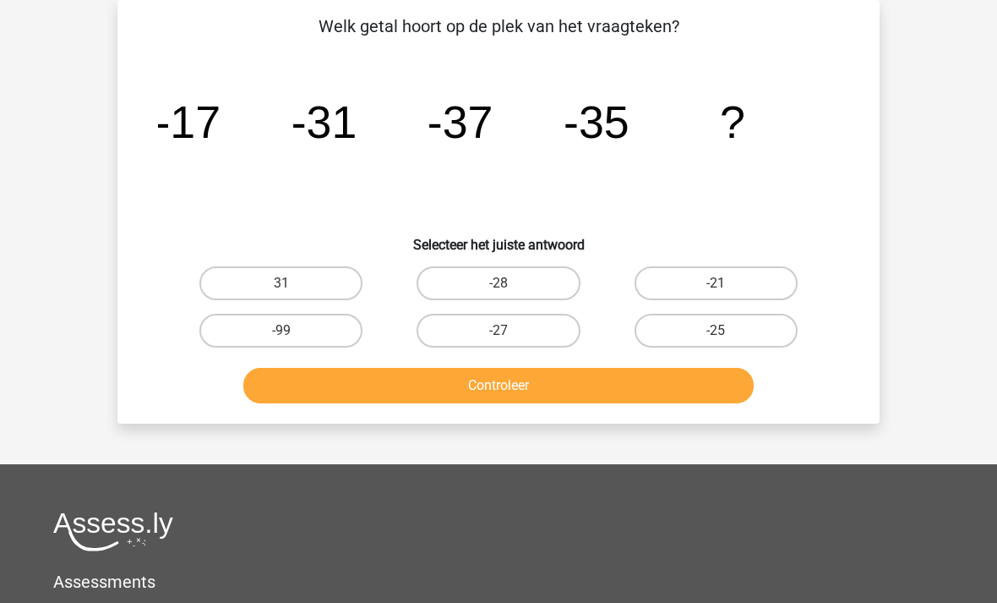
click at [759, 336] on label "-25" at bounding box center [716, 331] width 163 height 34
click at [727, 336] on input "-25" at bounding box center [721, 335] width 11 height 11
radio input "true"
click at [636, 390] on button "Controleer" at bounding box center [498, 385] width 511 height 35
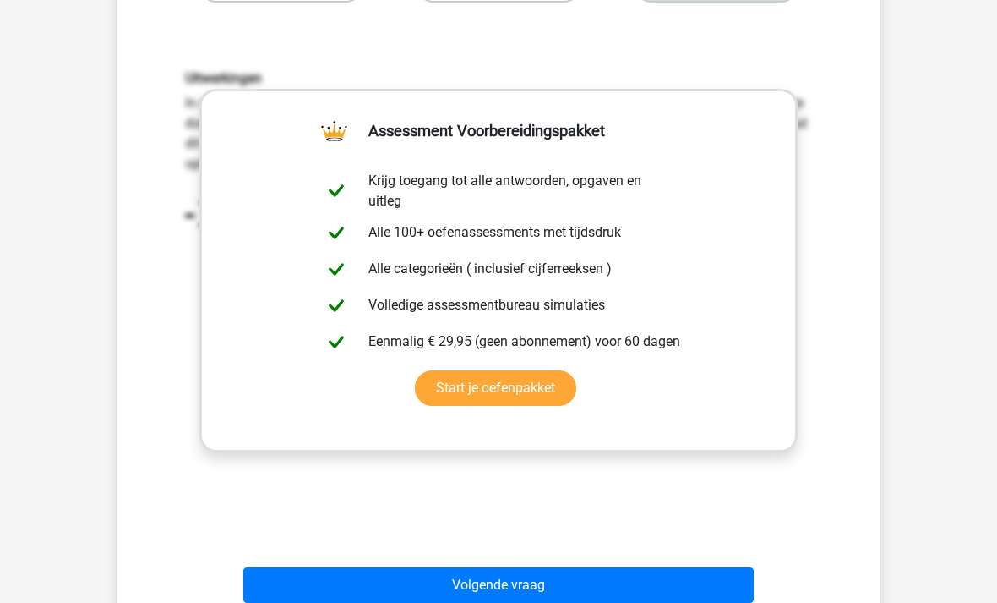
click at [595, 588] on button "Volgende vraag" at bounding box center [498, 584] width 511 height 35
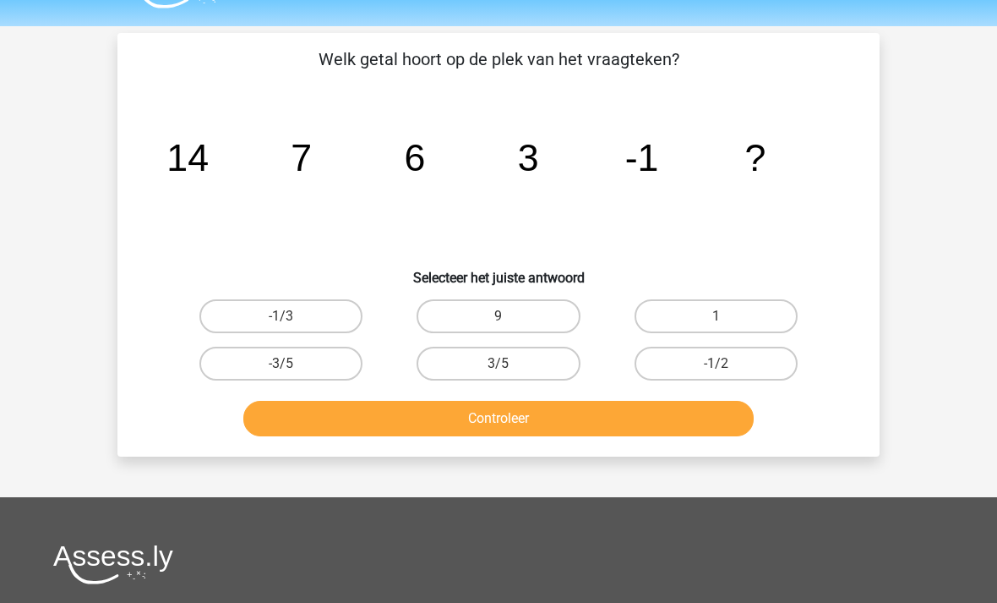
scroll to position [45, 0]
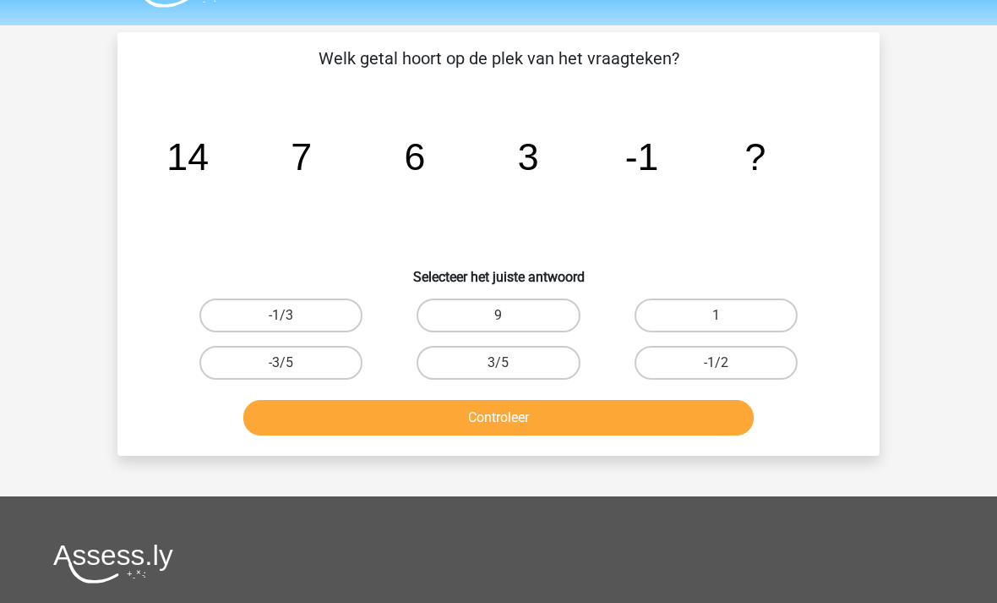
click at [760, 364] on label "-1/2" at bounding box center [716, 364] width 163 height 34
click at [727, 364] on input "-1/2" at bounding box center [721, 368] width 11 height 11
radio input "true"
click at [636, 419] on button "Controleer" at bounding box center [498, 417] width 511 height 35
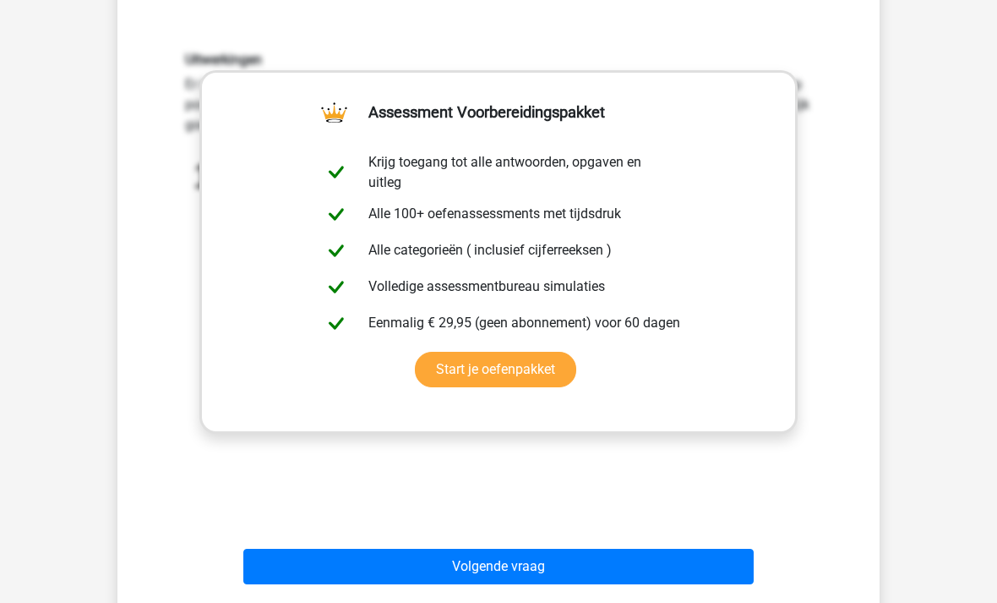
click at [550, 574] on button "Volgende vraag" at bounding box center [498, 565] width 511 height 35
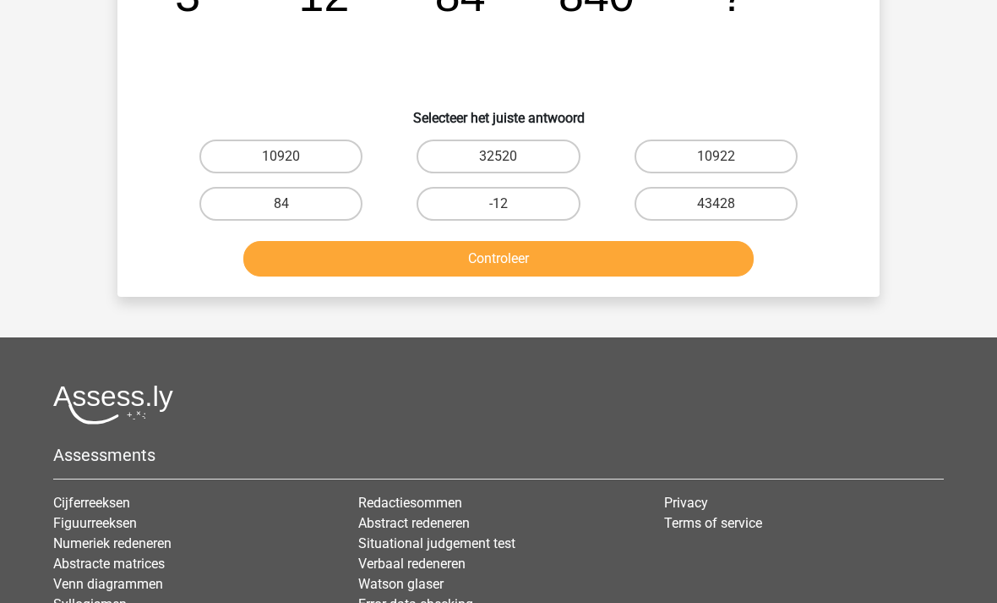
scroll to position [78, 0]
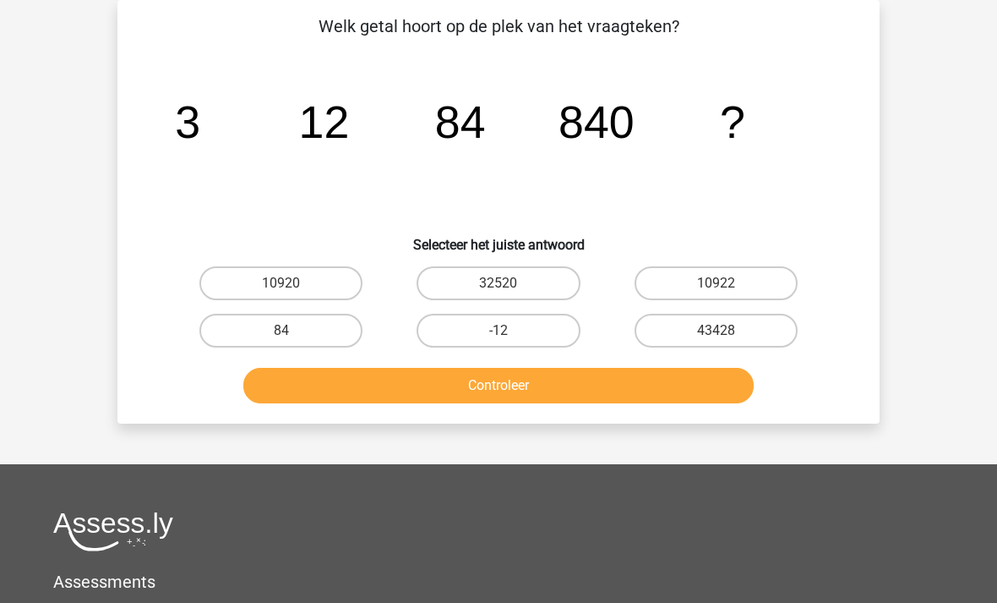
click at [330, 281] on label "10920" at bounding box center [280, 283] width 163 height 34
click at [292, 283] on input "10920" at bounding box center [286, 288] width 11 height 11
radio input "true"
click at [584, 384] on button "Controleer" at bounding box center [498, 385] width 511 height 35
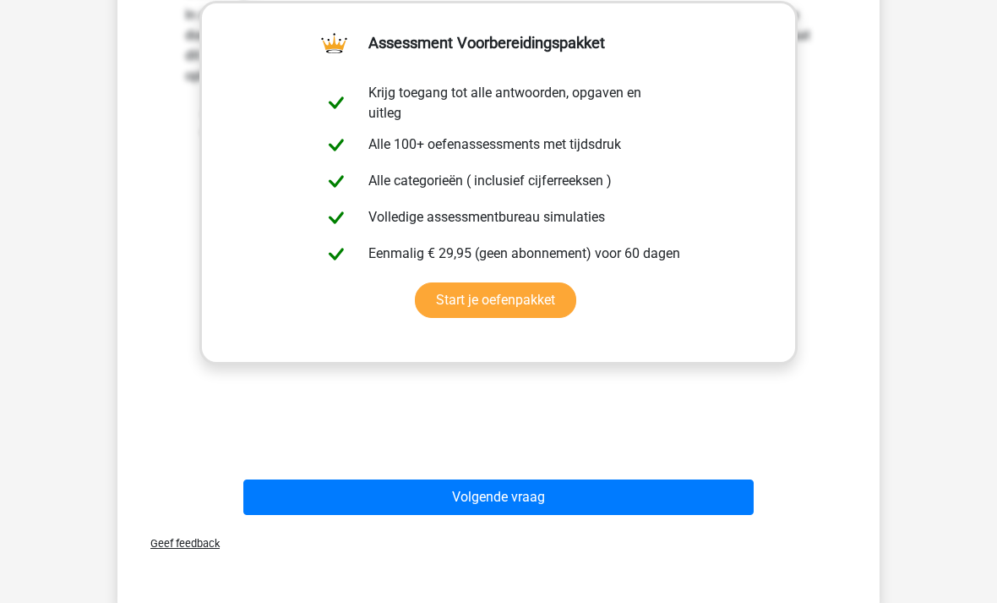
click at [667, 503] on button "Volgende vraag" at bounding box center [498, 497] width 511 height 35
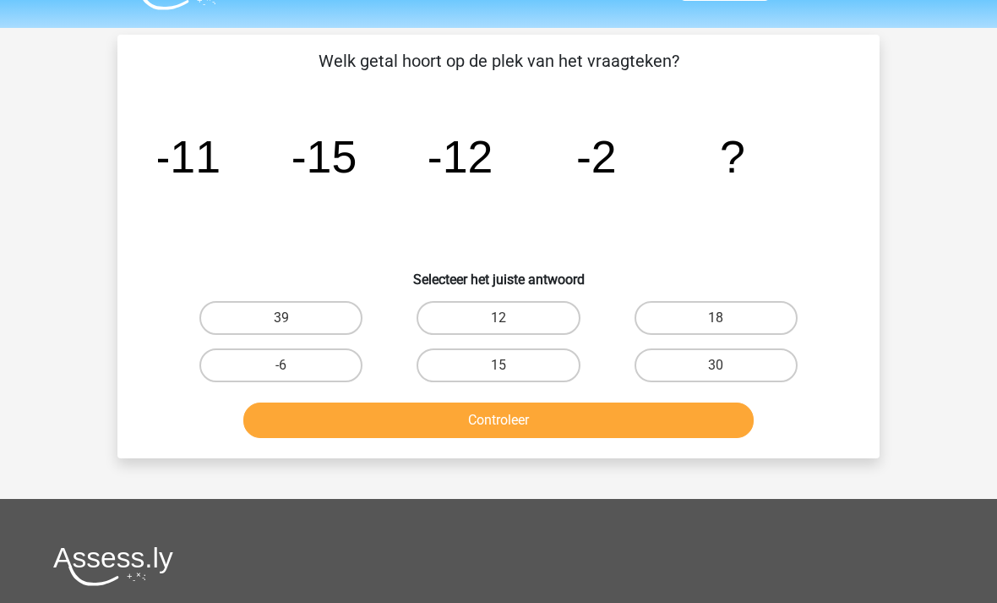
scroll to position [43, 0]
click at [530, 365] on label "15" at bounding box center [498, 365] width 163 height 34
click at [510, 365] on input "15" at bounding box center [504, 370] width 11 height 11
radio input "true"
click at [580, 416] on button "Controleer" at bounding box center [498, 419] width 511 height 35
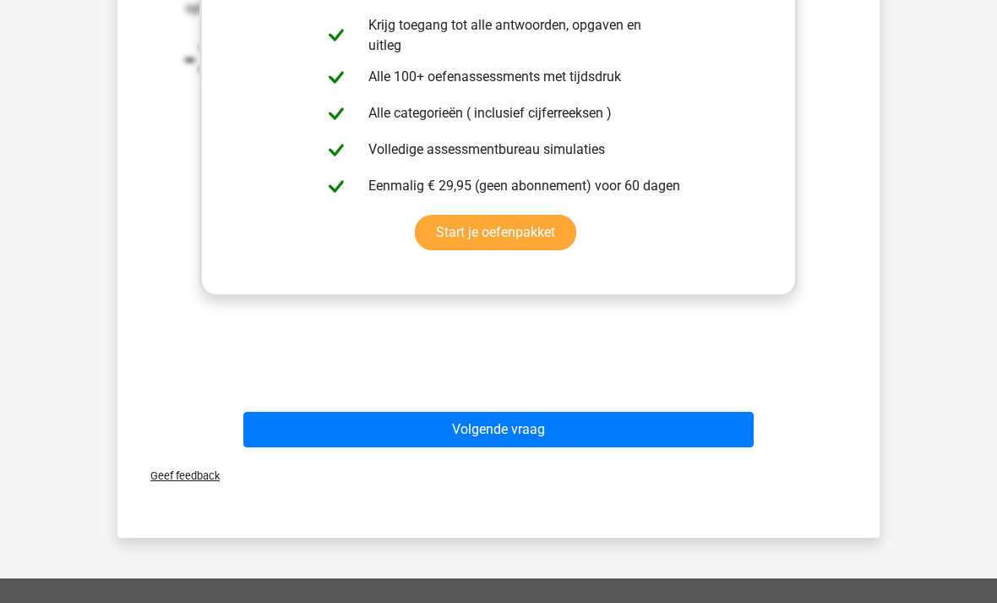
click at [696, 426] on button "Volgende vraag" at bounding box center [498, 429] width 511 height 35
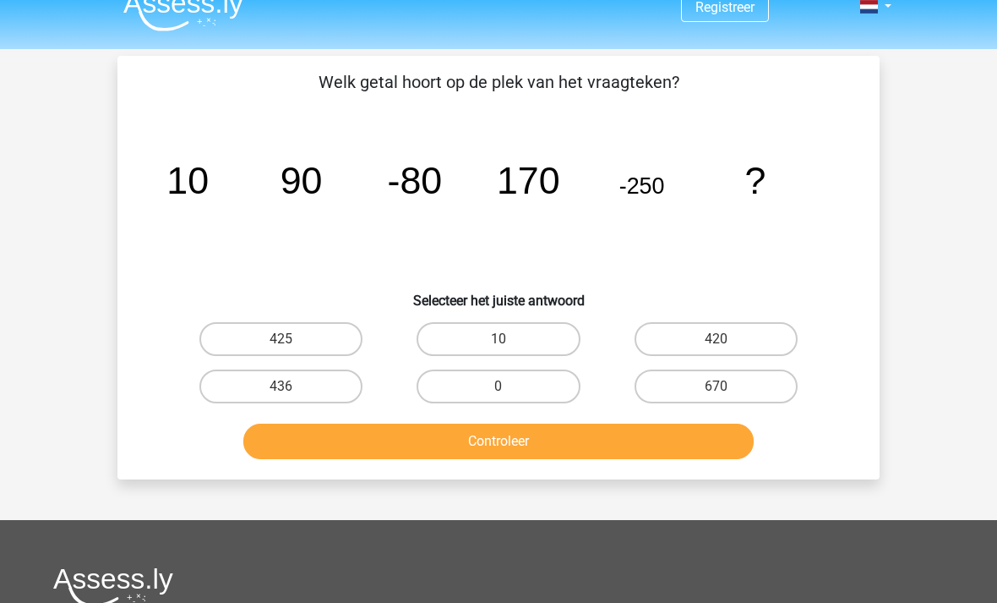
scroll to position [0, 0]
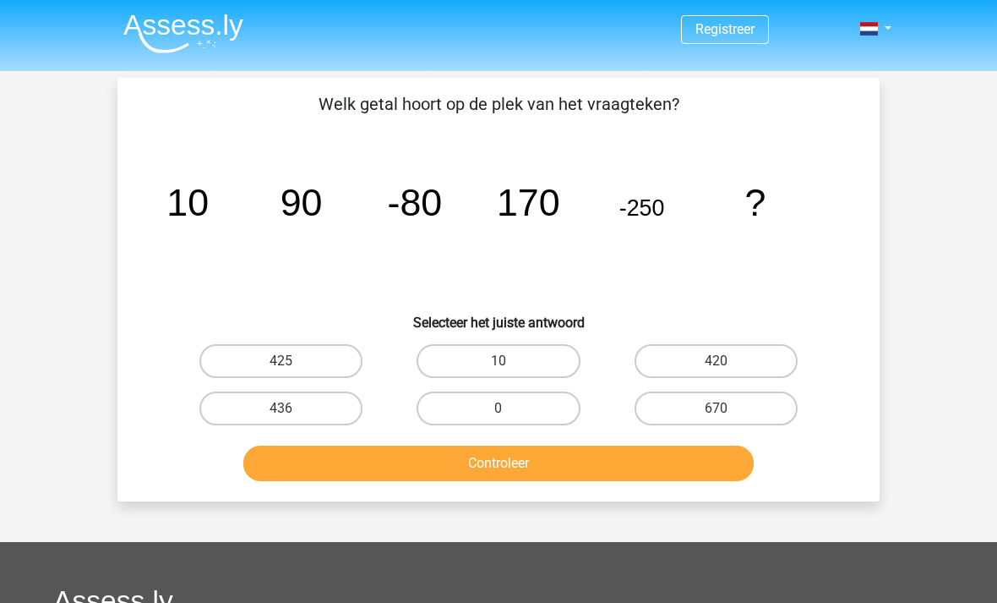
click at [753, 361] on label "420" at bounding box center [716, 361] width 163 height 34
click at [727, 361] on input "420" at bounding box center [721, 366] width 11 height 11
radio input "true"
click at [625, 468] on button "Controleer" at bounding box center [498, 462] width 511 height 35
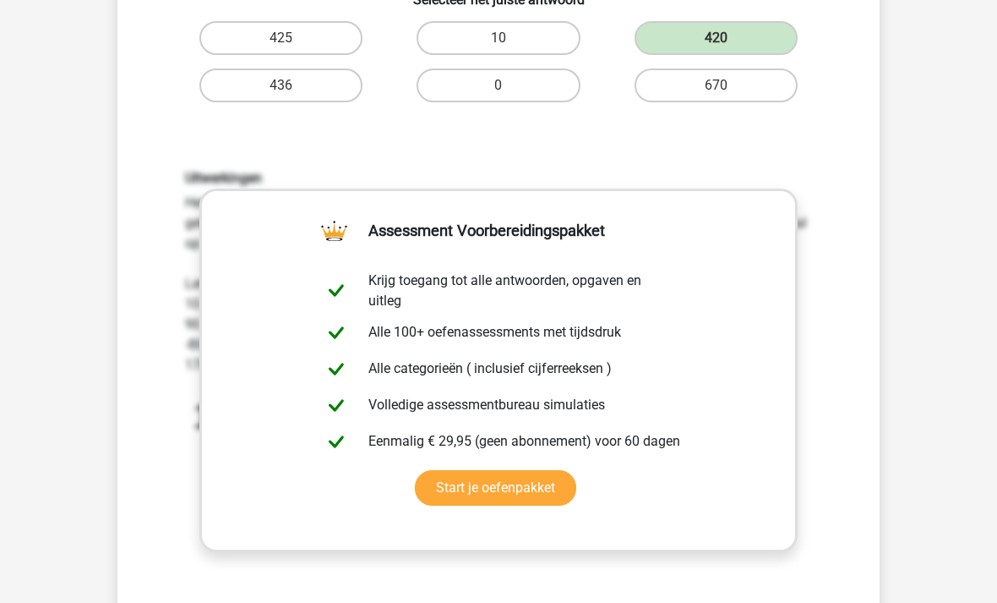
scroll to position [392, 0]
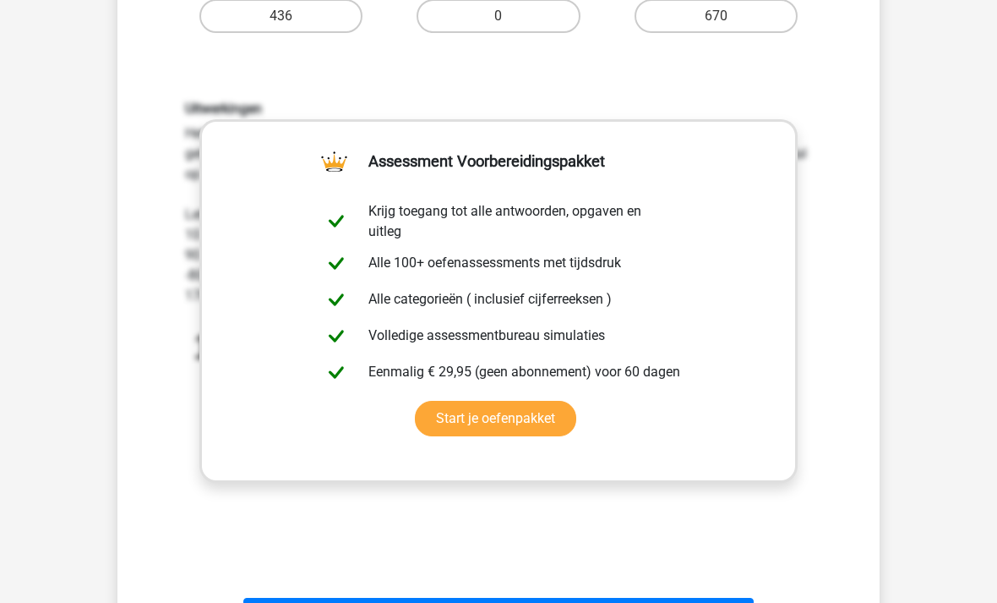
click at [806, 533] on div "Uitwerkingen Het volgende getal in de reeks wordt steeds gevonden door het voor…" at bounding box center [499, 322] width 708 height 524
click at [580, 602] on button "Volgende vraag" at bounding box center [498, 615] width 511 height 35
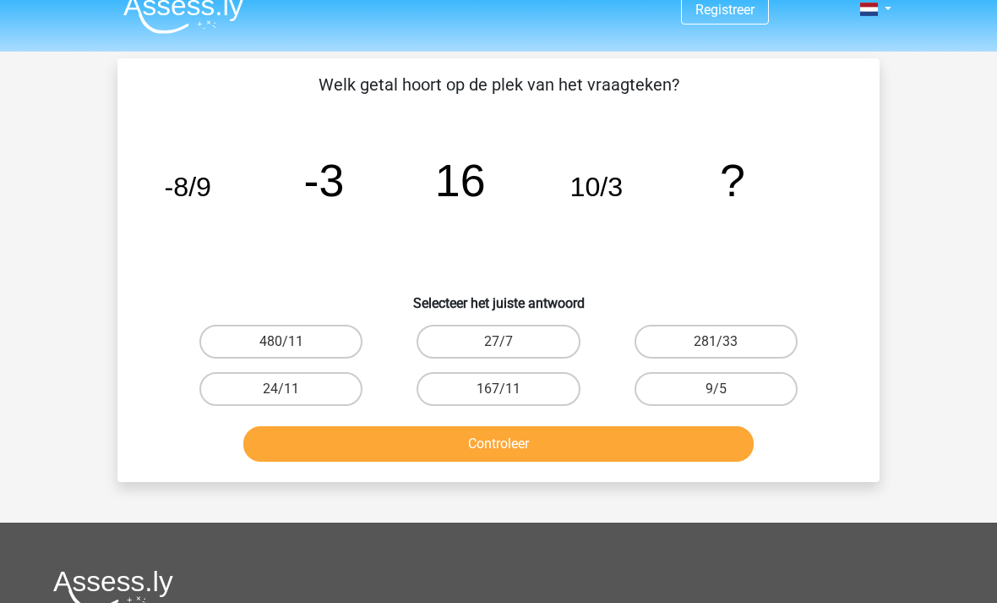
scroll to position [0, 0]
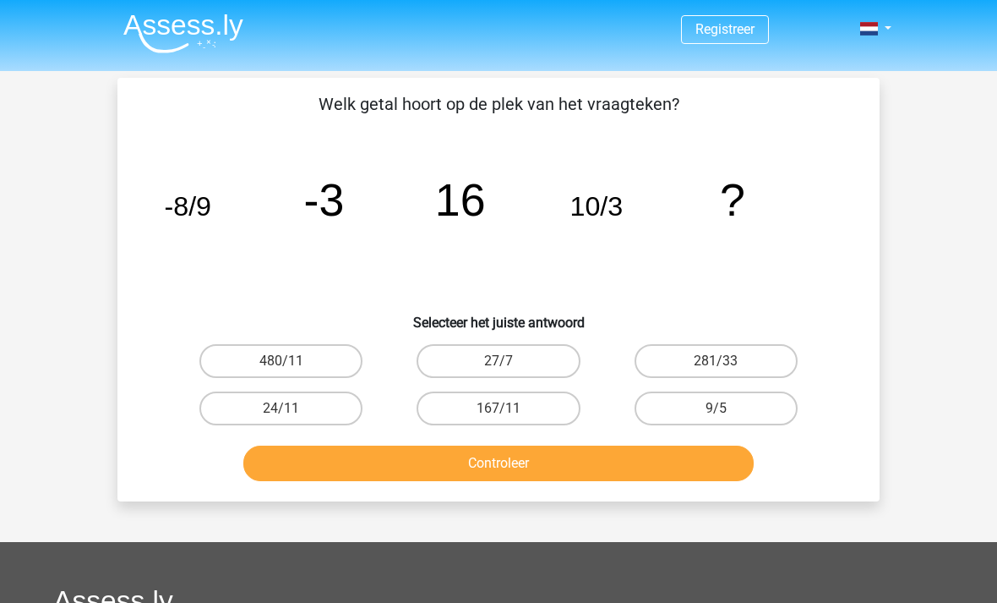
click at [317, 415] on label "24/11" at bounding box center [280, 408] width 163 height 34
click at [292, 415] on input "24/11" at bounding box center [286, 413] width 11 height 11
radio input "true"
click at [544, 461] on button "Controleer" at bounding box center [498, 462] width 511 height 35
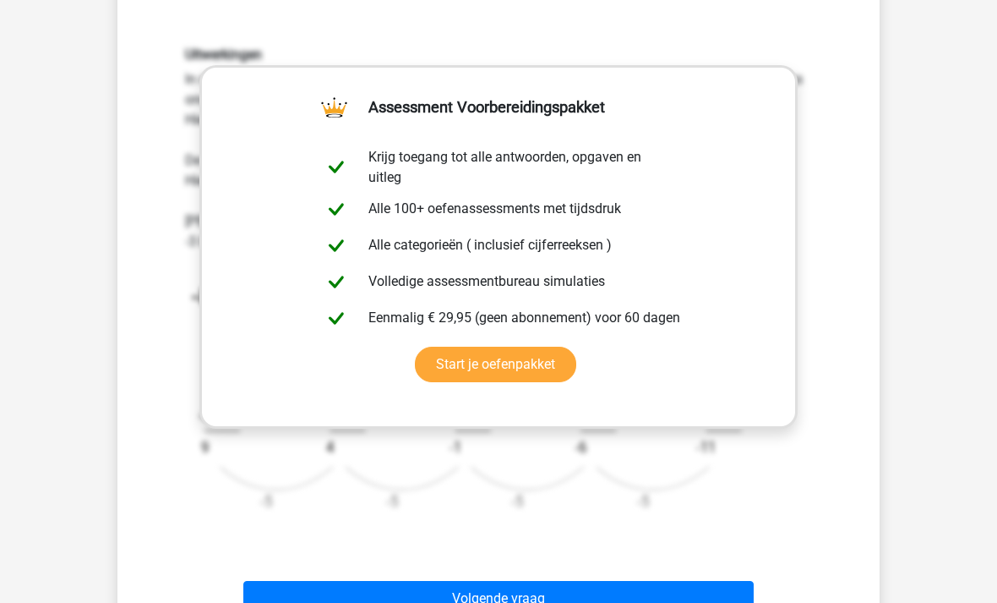
scroll to position [446, 0]
click at [633, 593] on button "Volgende vraag" at bounding box center [498, 598] width 511 height 35
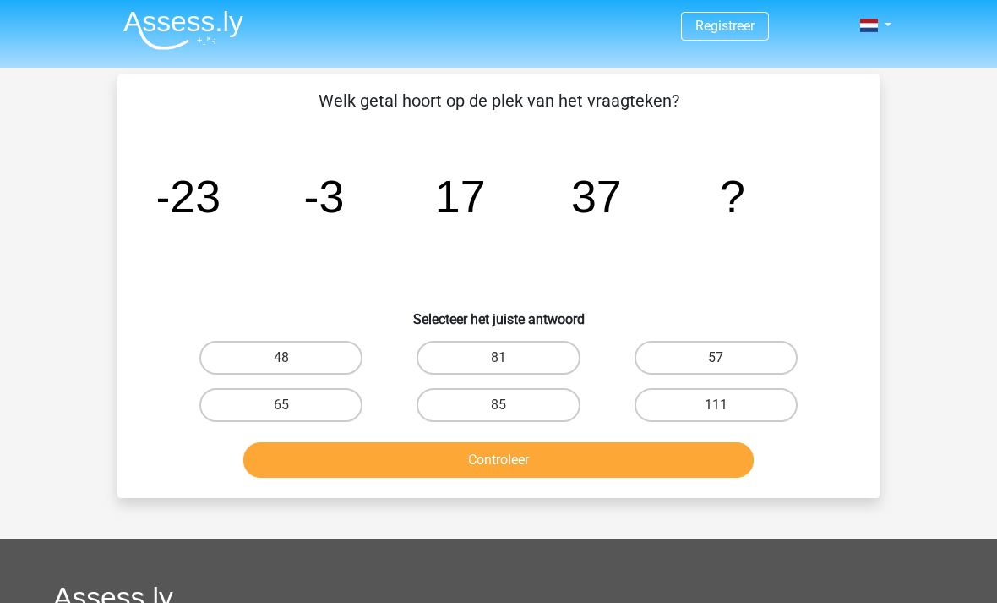
scroll to position [0, 0]
